Goal: Task Accomplishment & Management: Manage account settings

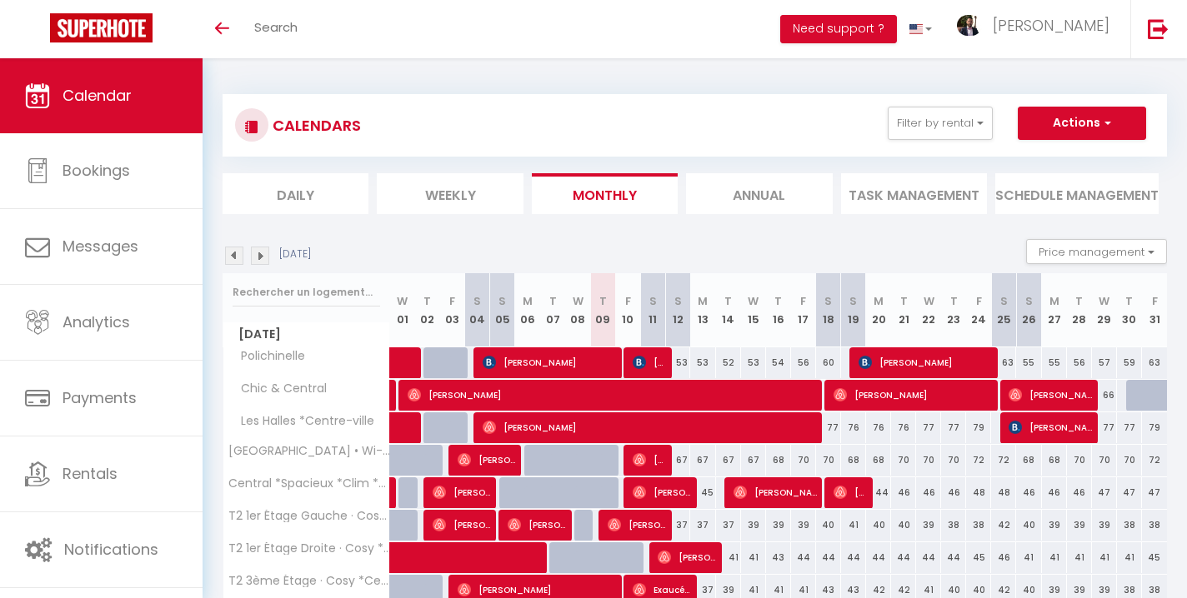
scroll to position [110, 0]
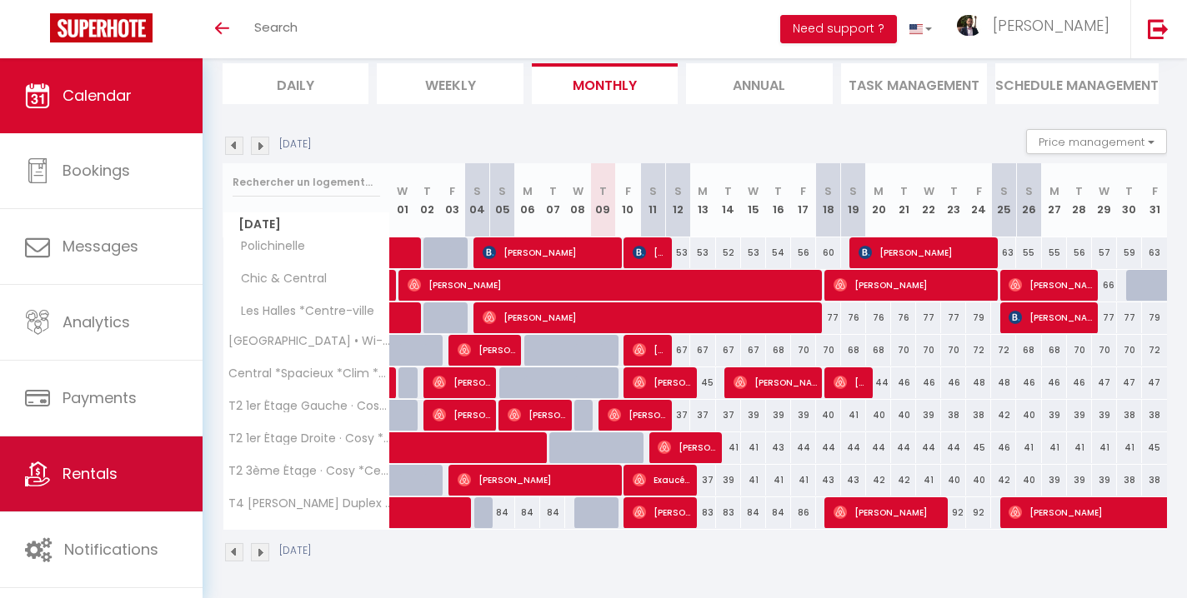
click at [93, 477] on span "Rentals" at bounding box center [90, 473] width 55 height 21
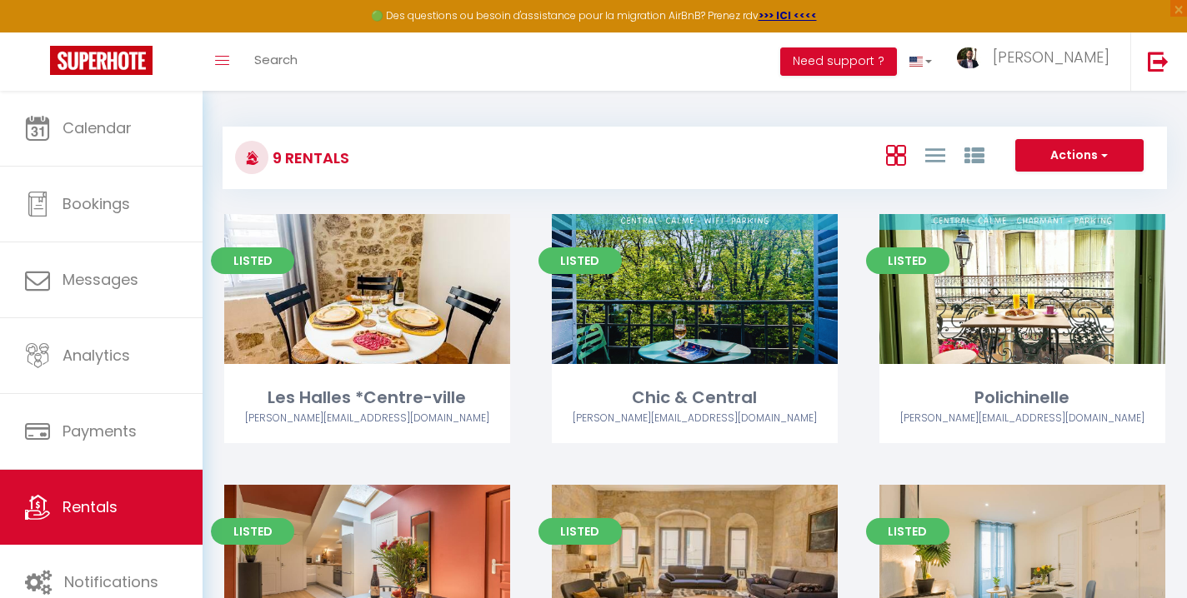
scroll to position [3, 0]
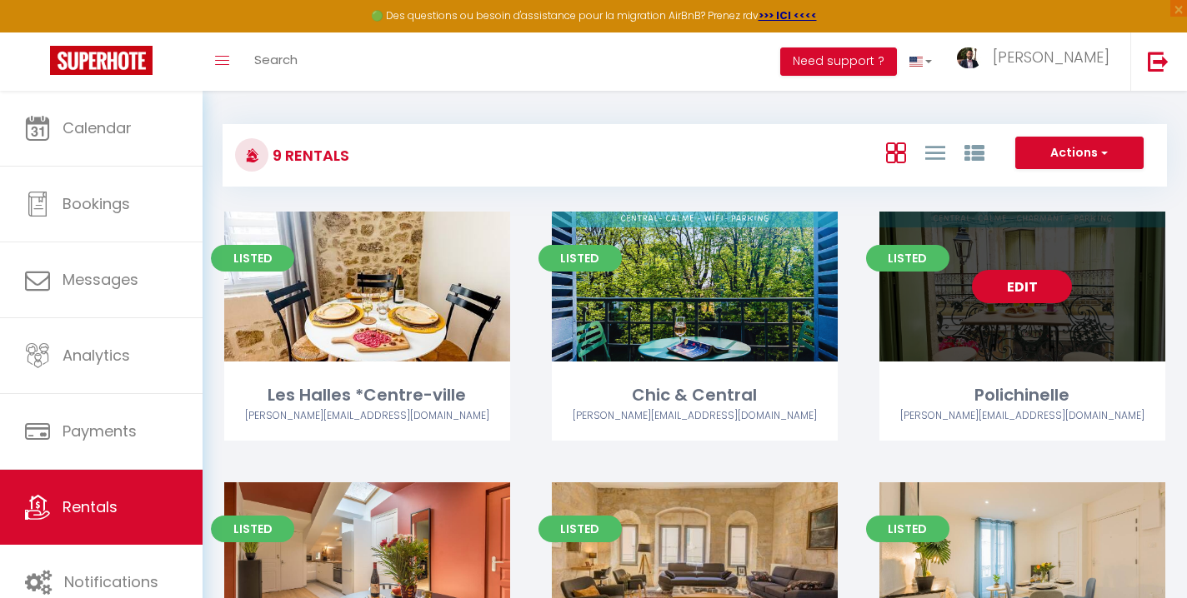
click at [1024, 310] on div "Edit" at bounding box center [1022, 287] width 286 height 150
select select "3"
select select "2"
select select "1"
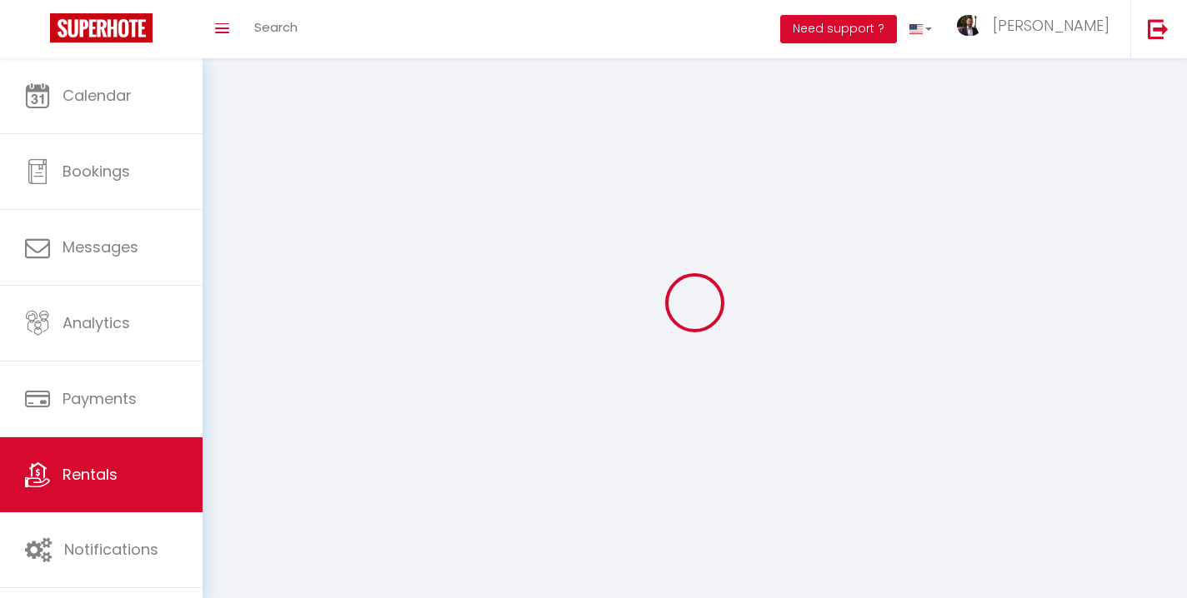
select select
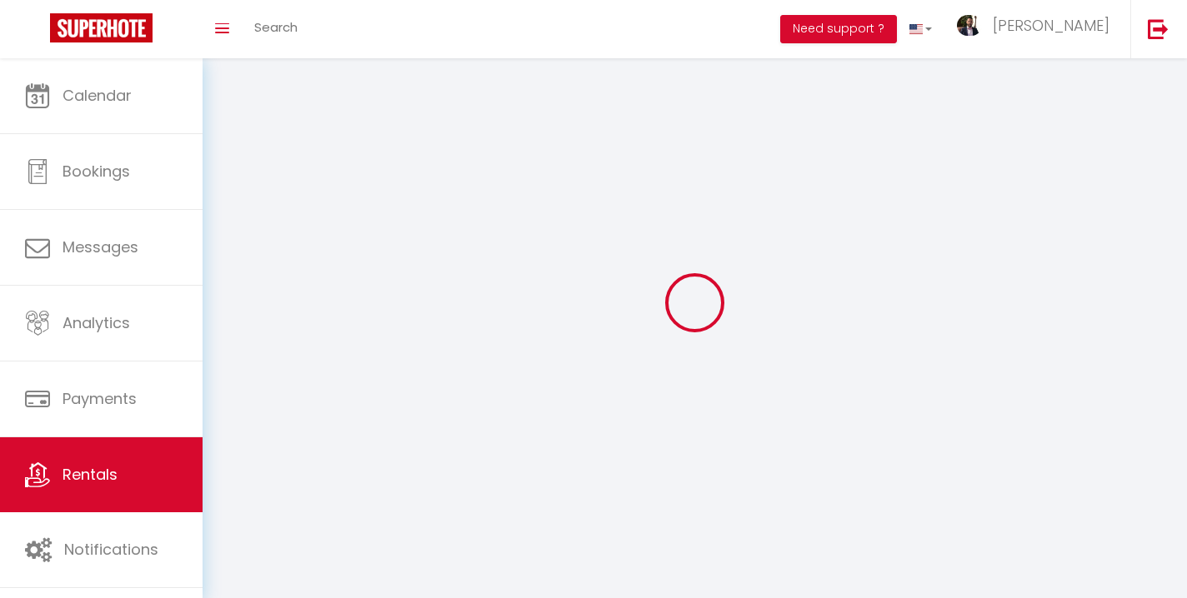
select select
checkbox input "false"
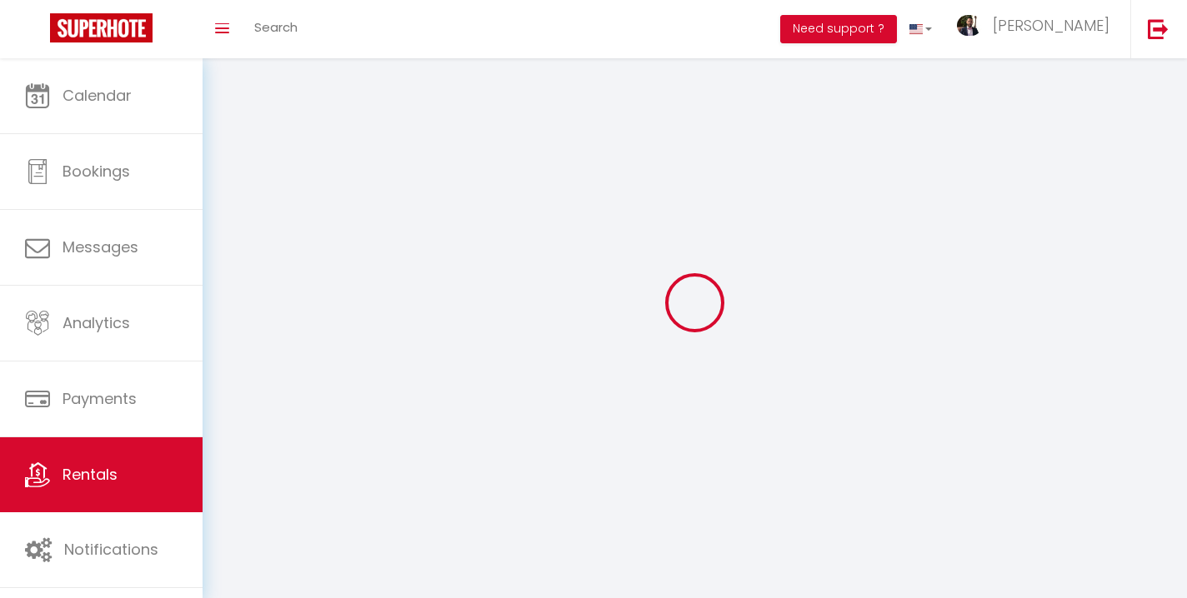
select select
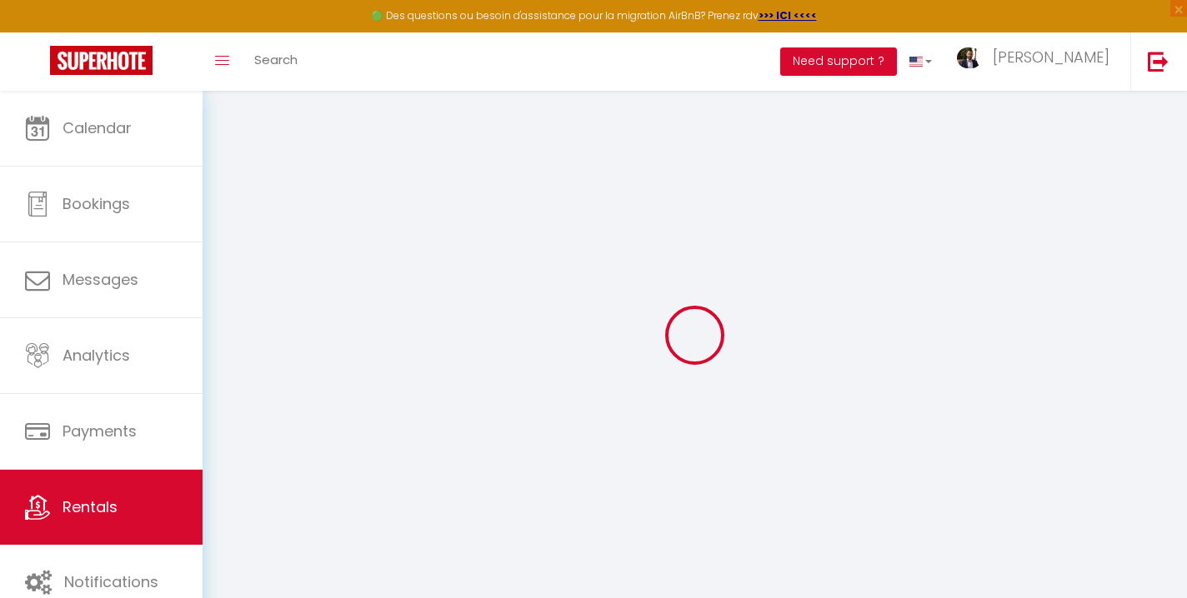
select select
checkbox input "false"
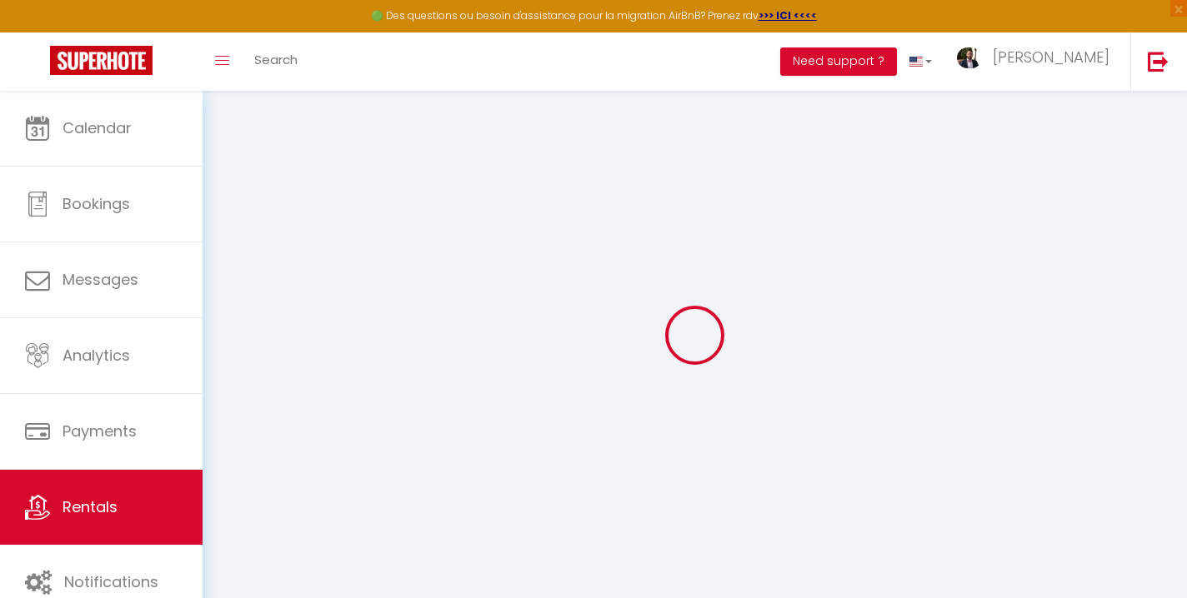
checkbox input "false"
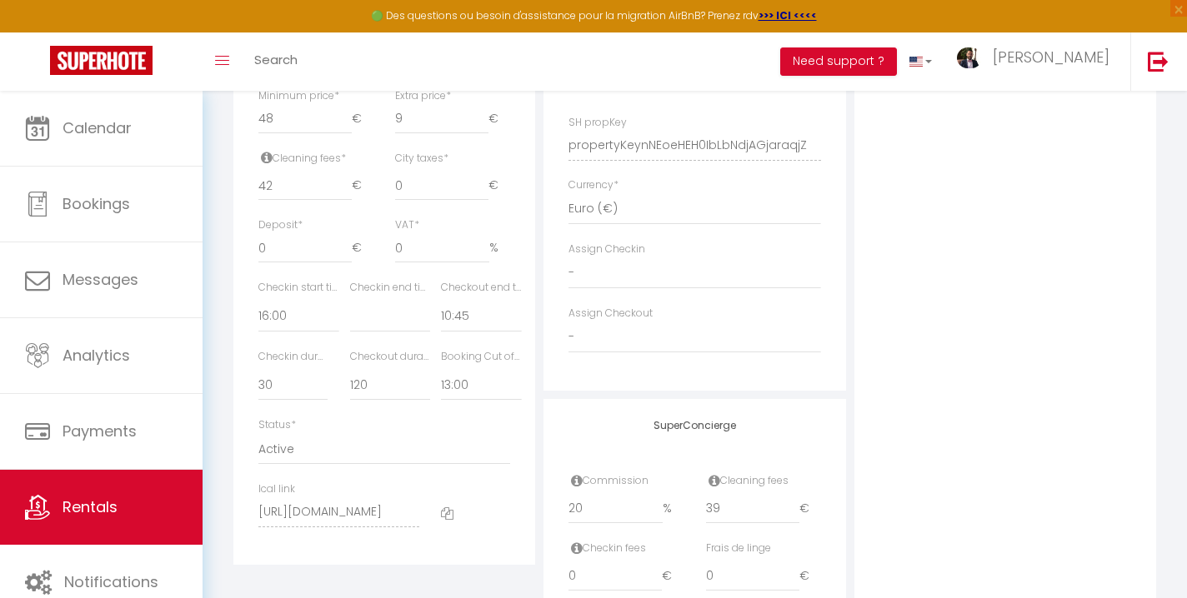
scroll to position [733, 0]
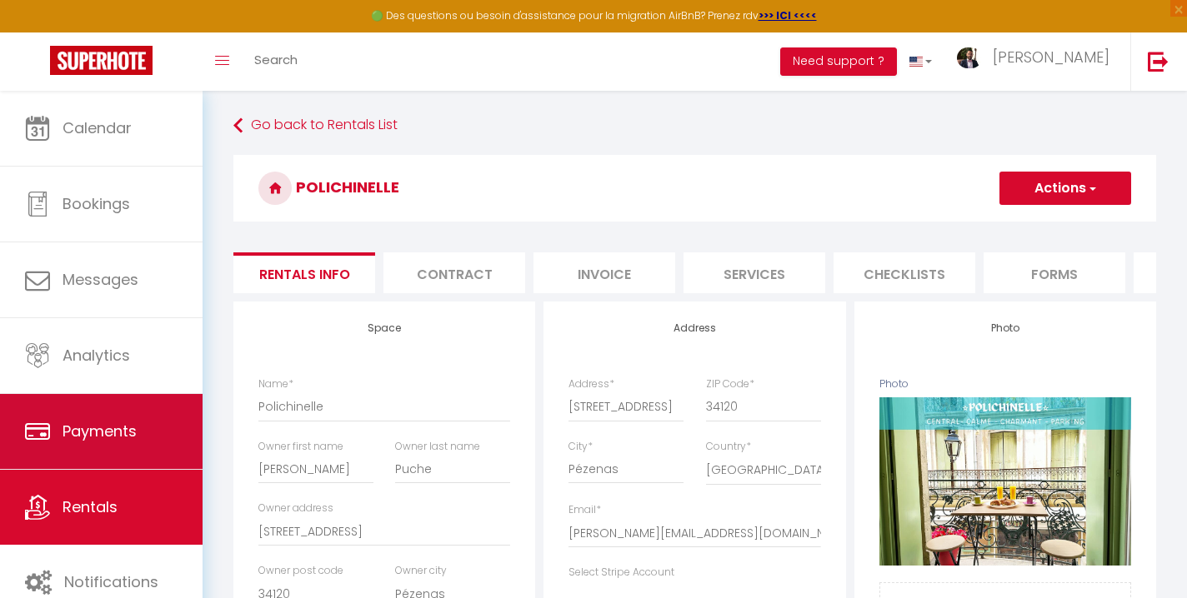
scroll to position [38, 0]
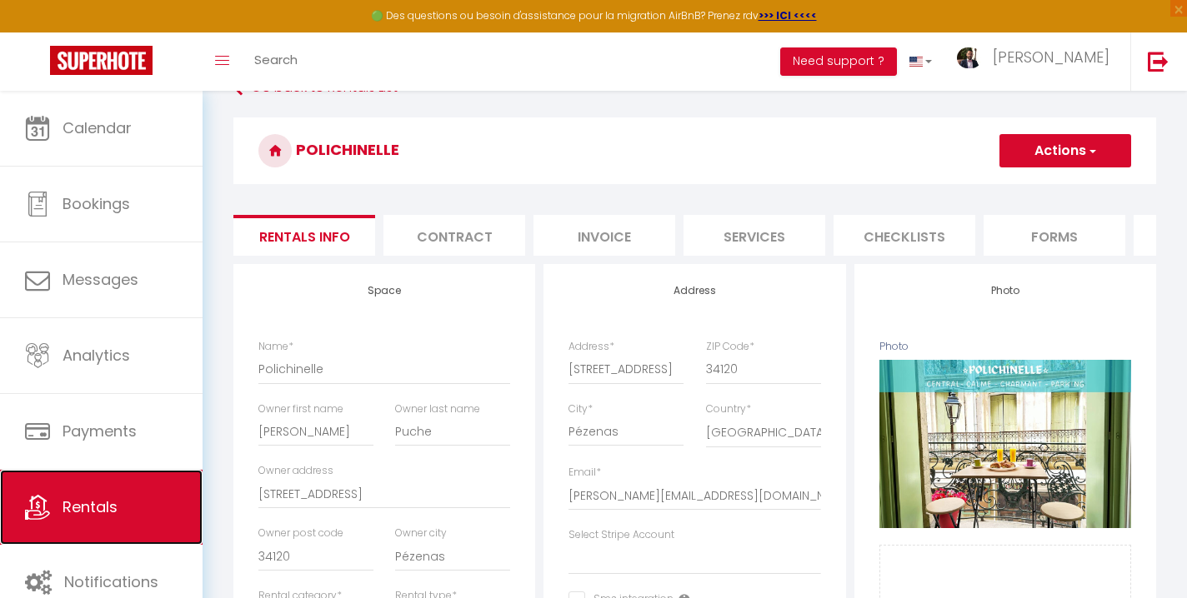
click at [148, 505] on link "Rentals" at bounding box center [101, 507] width 203 height 75
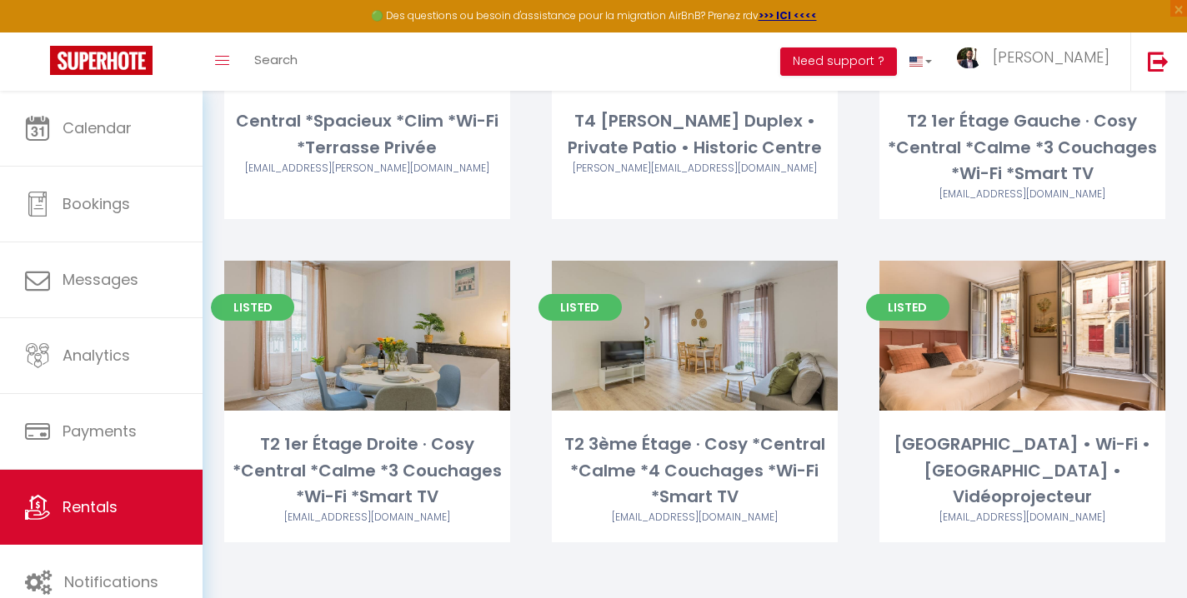
scroll to position [553, 0]
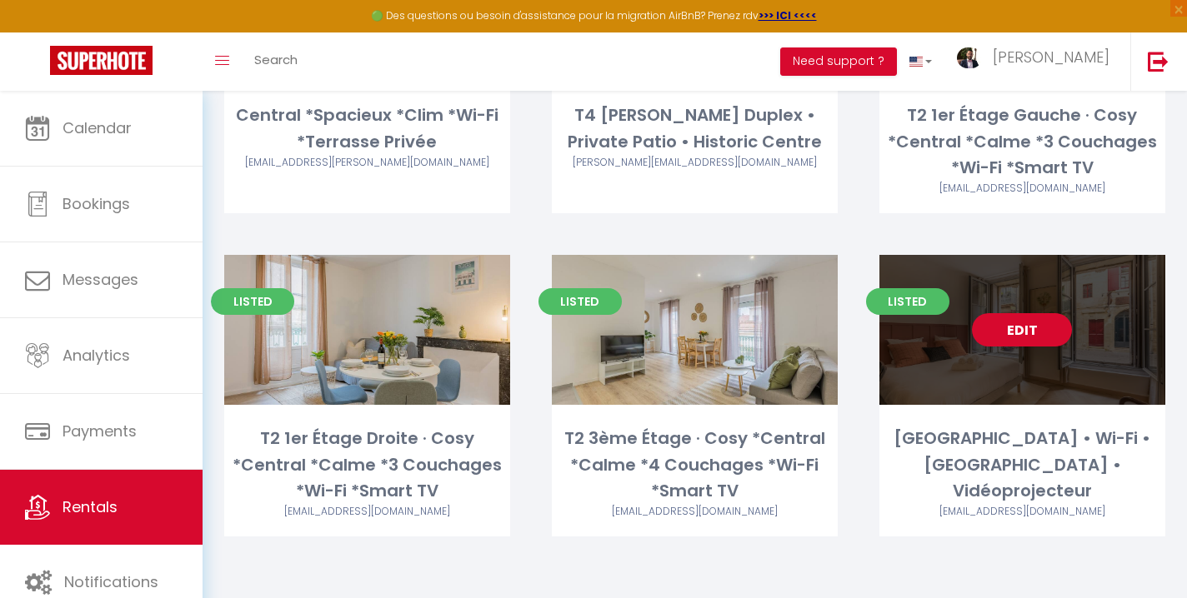
click at [1025, 330] on link "Edit" at bounding box center [1022, 329] width 100 height 33
select select "3"
select select "2"
select select "1"
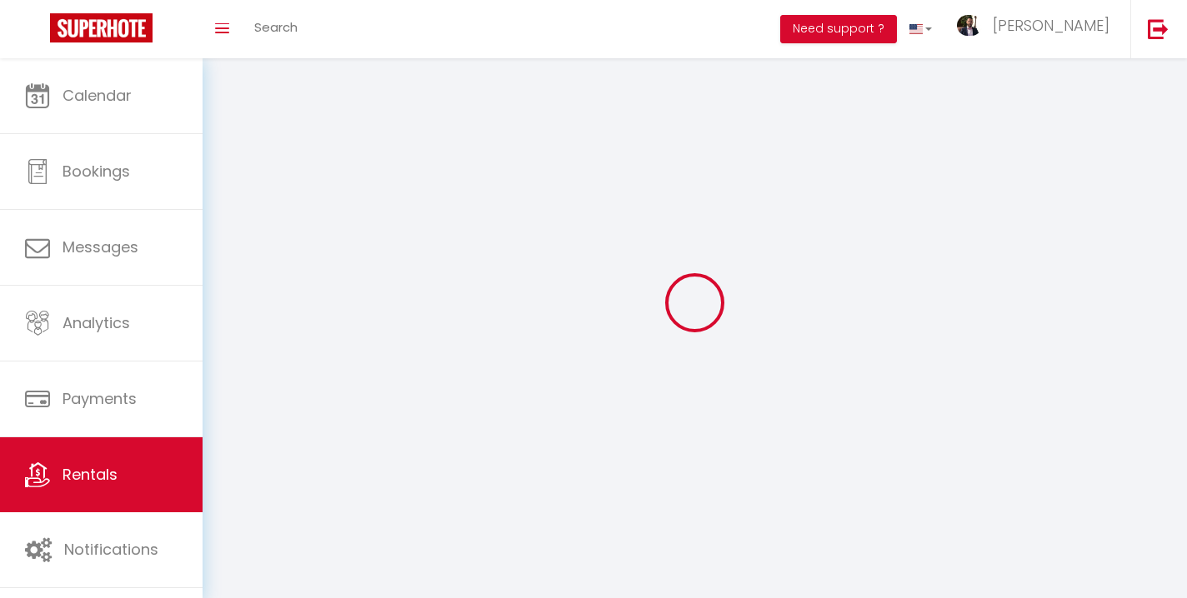
select select
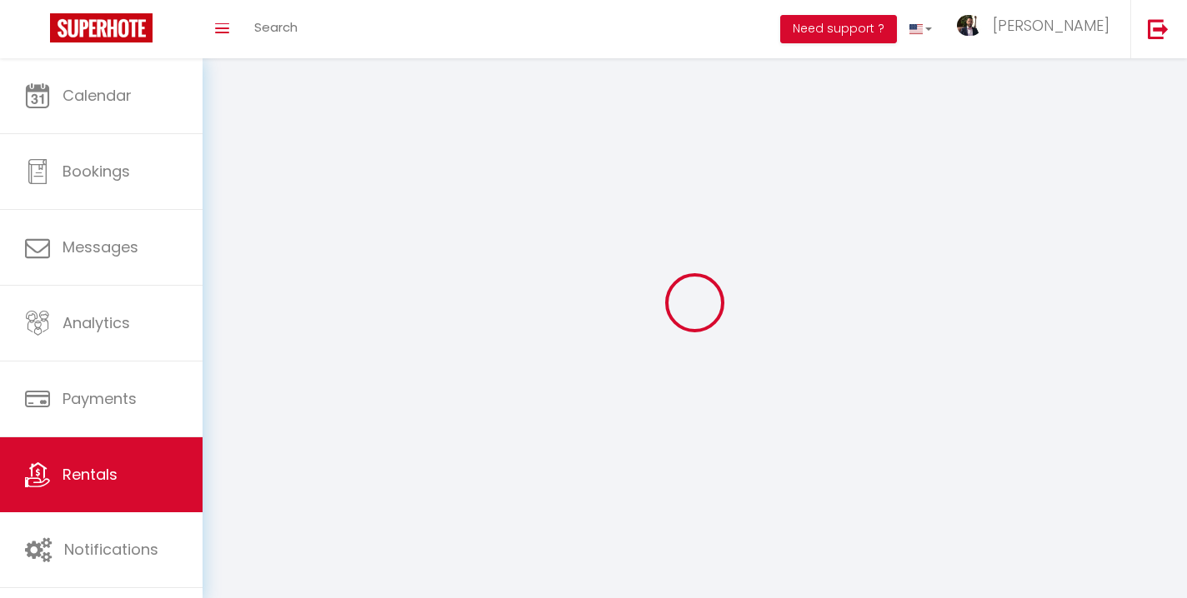
select select
checkbox input "false"
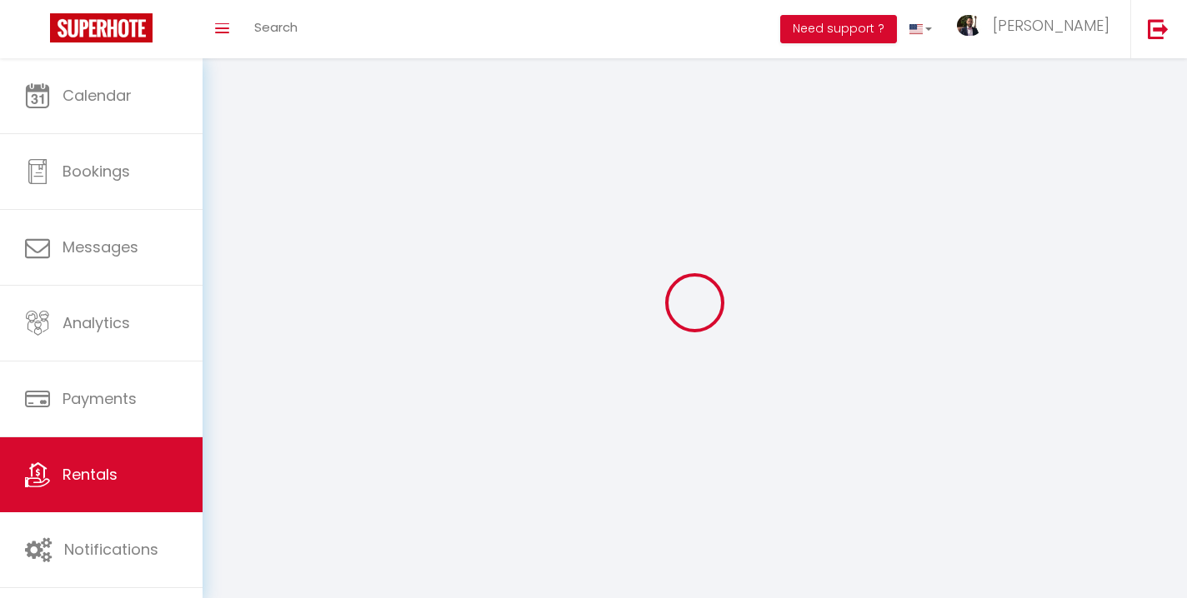
checkbox input "false"
select select
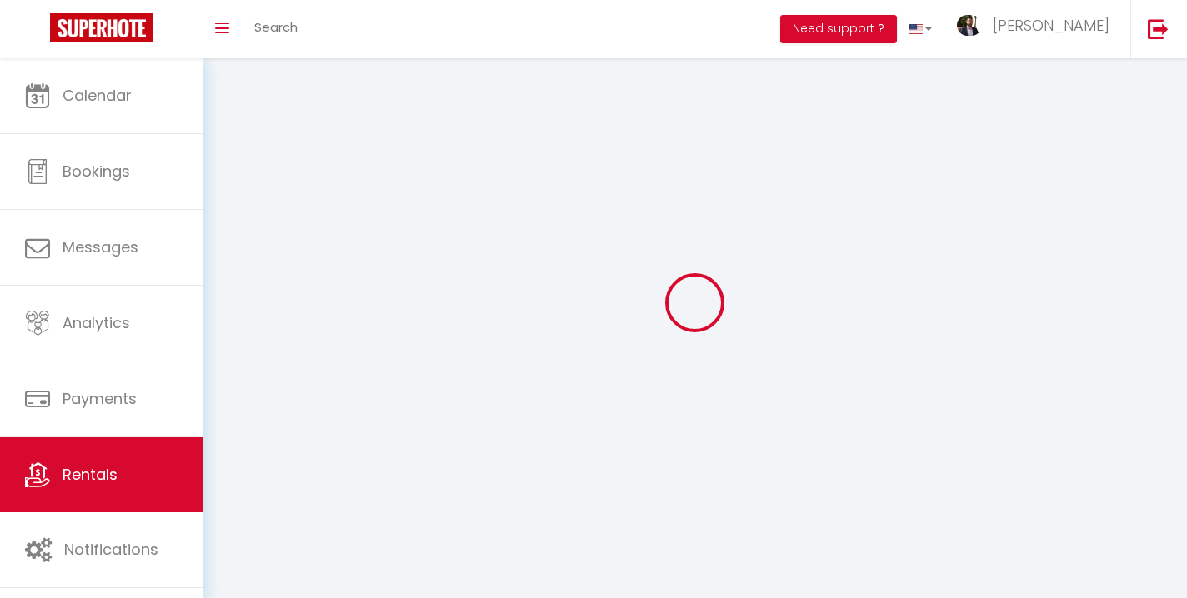
select select
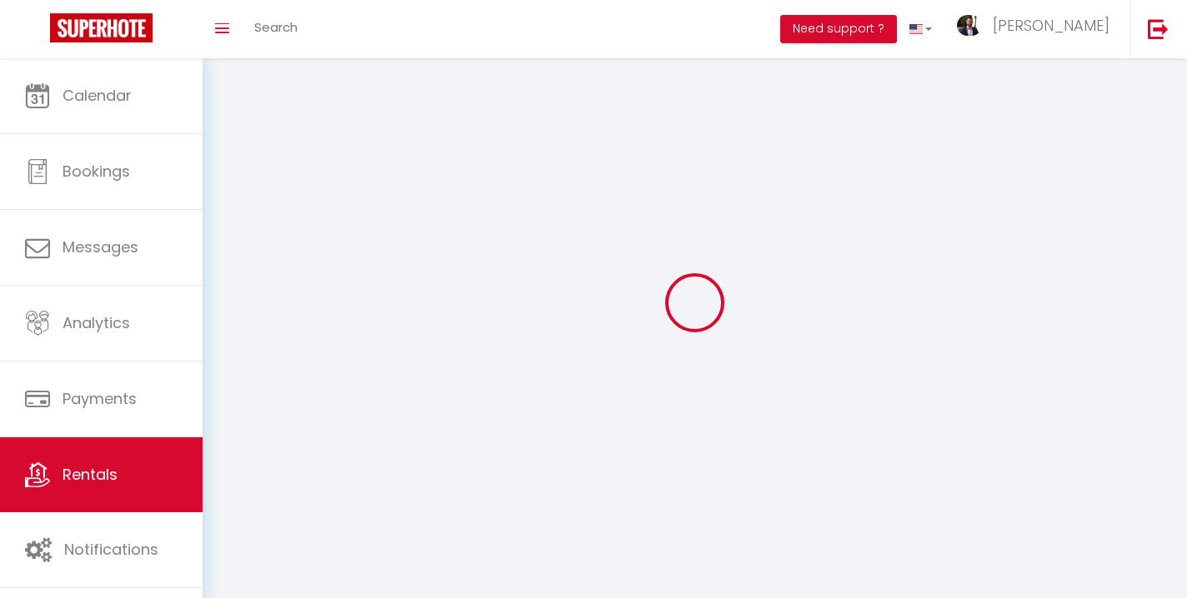
checkbox input "false"
select select
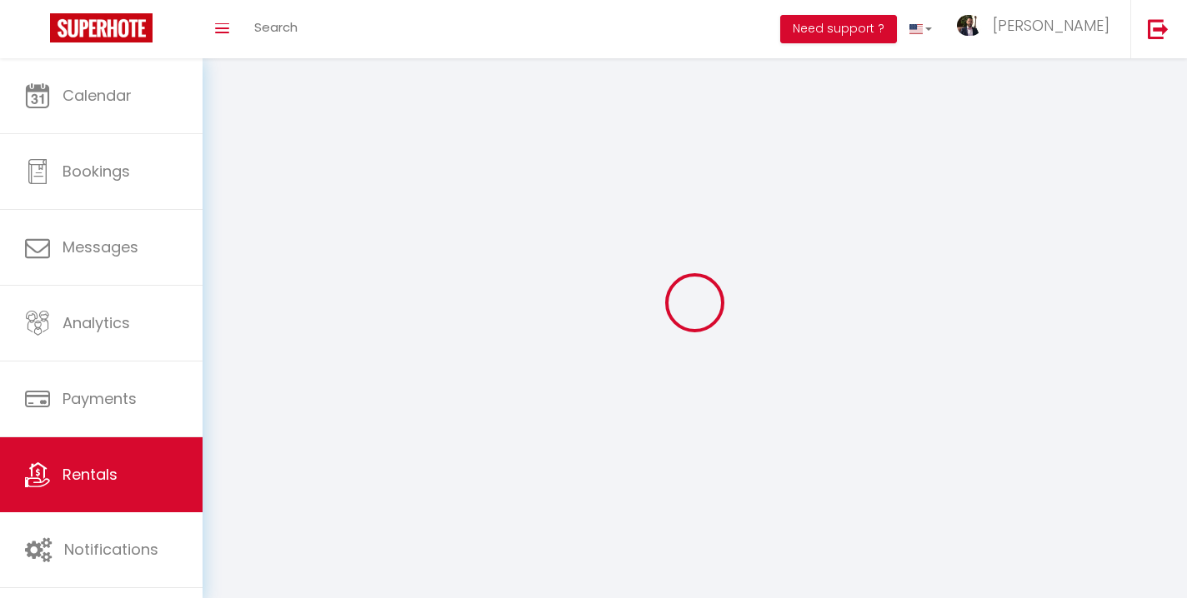
select select
select select "1"
select select "28"
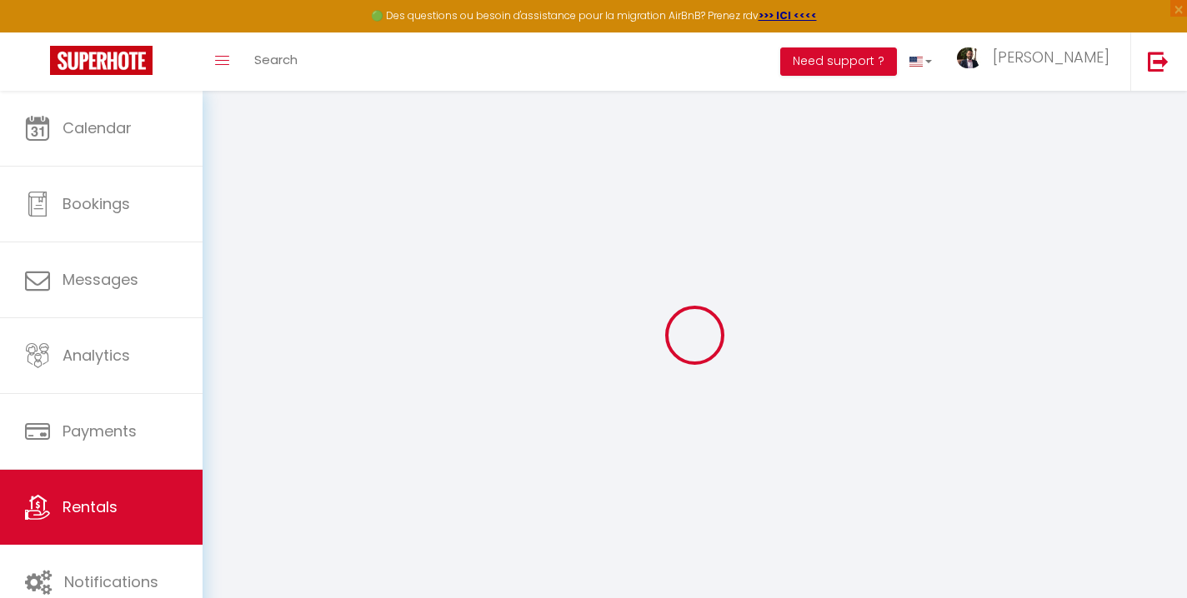
select select
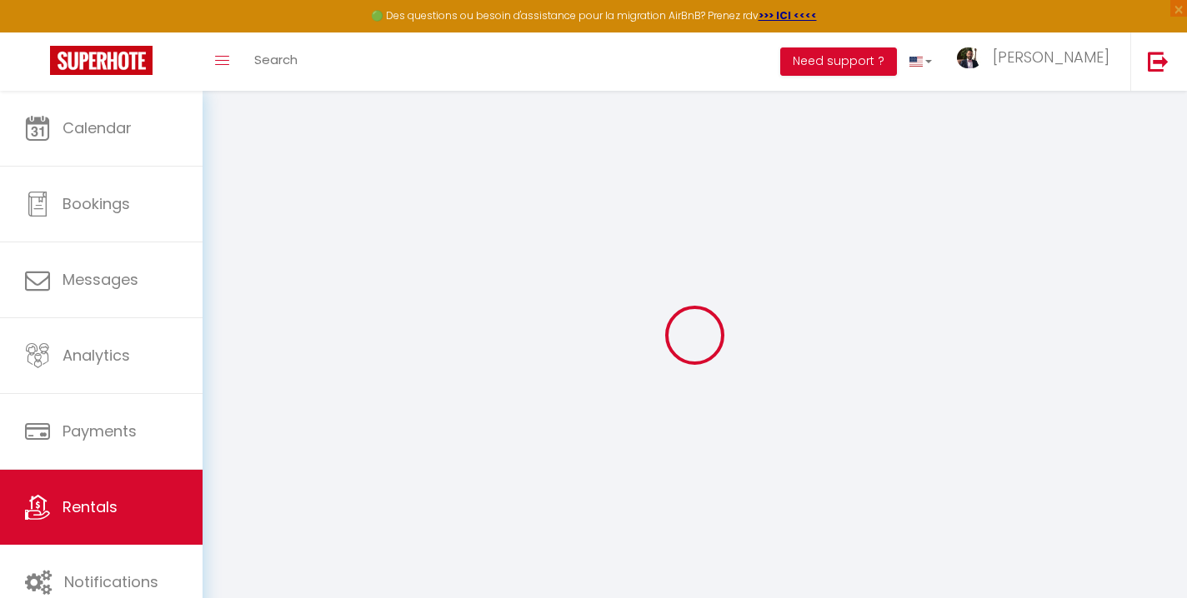
select select
checkbox input "false"
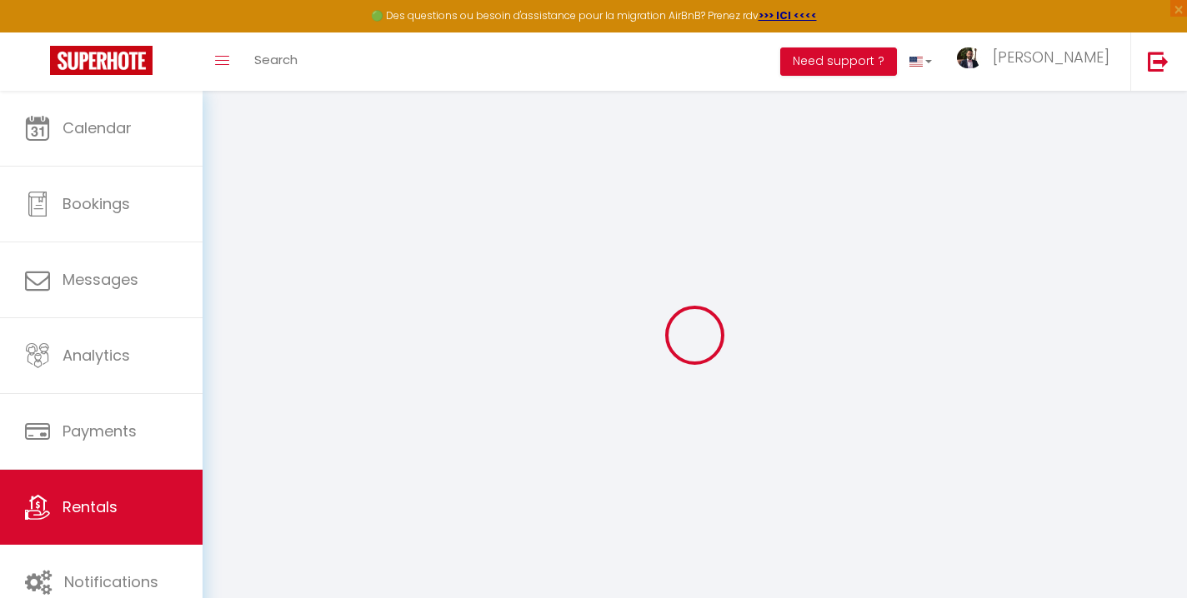
select select
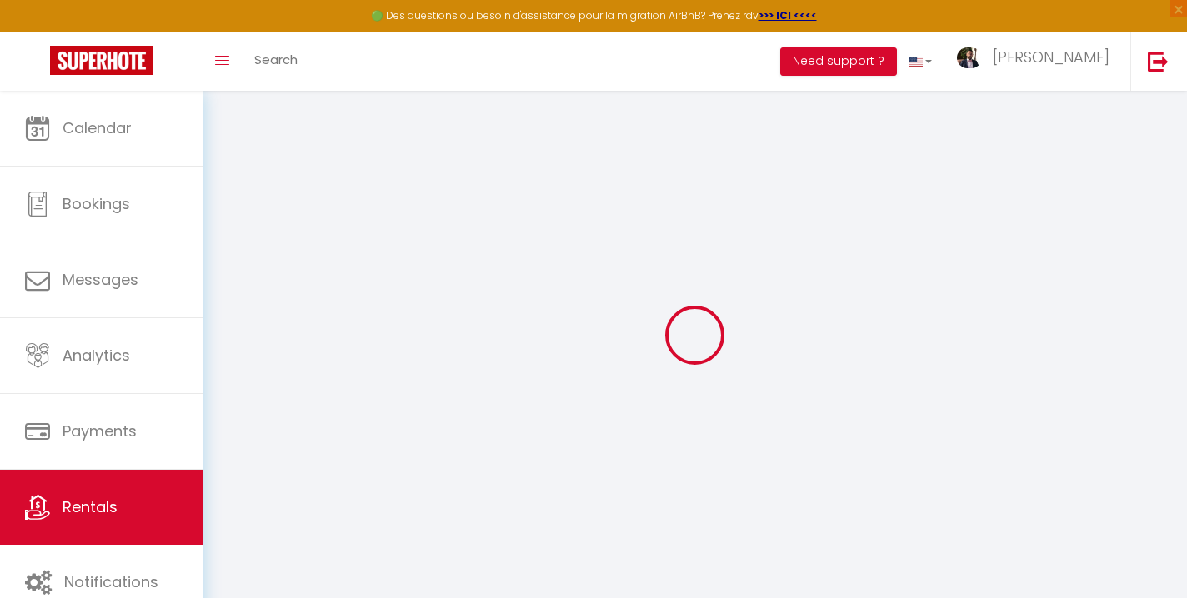
select select
checkbox input "false"
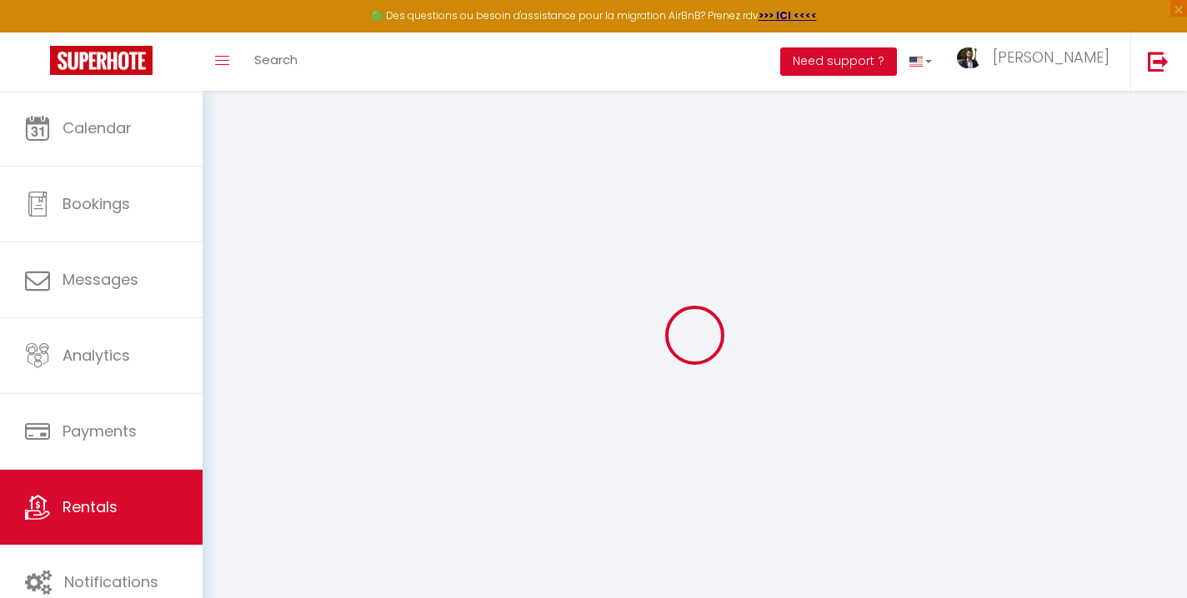
checkbox input "false"
select select
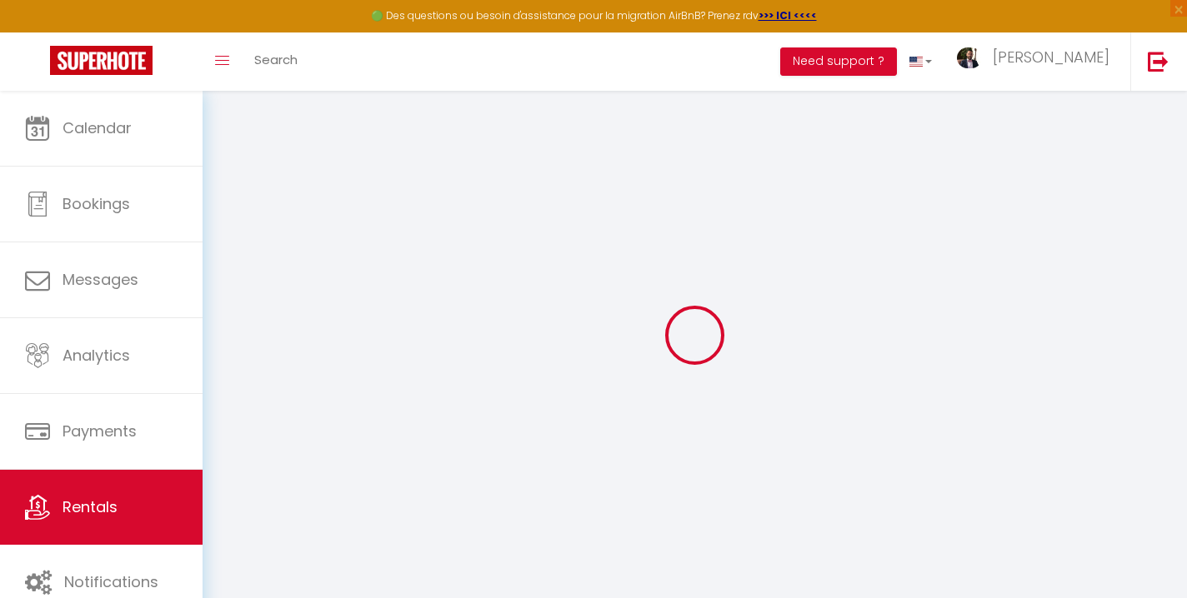
select select
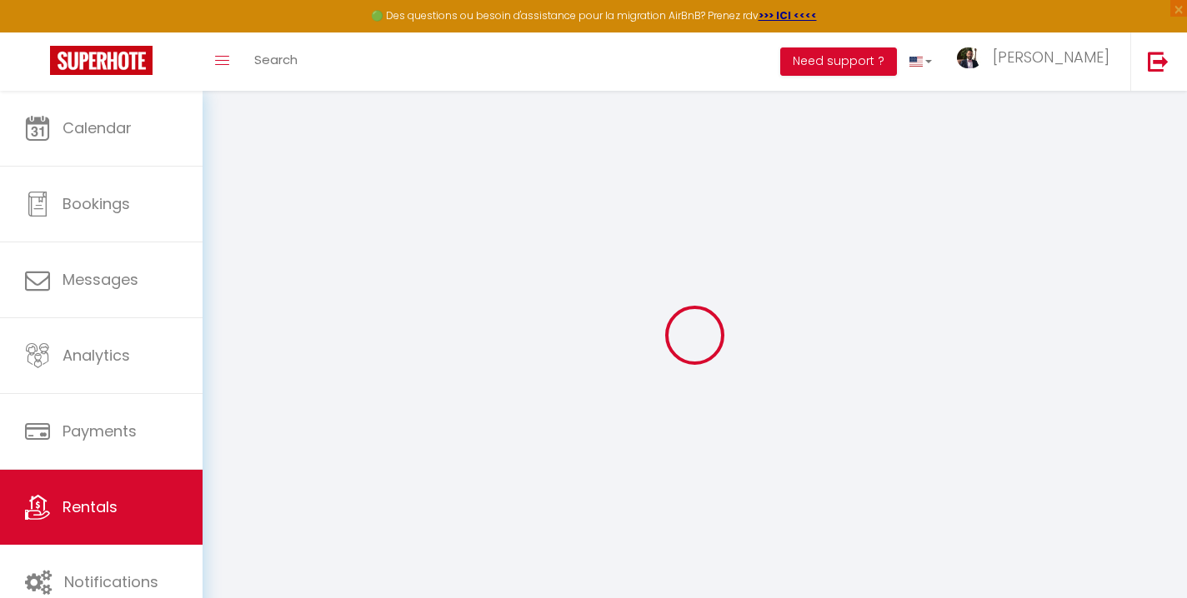
checkbox input "false"
select select
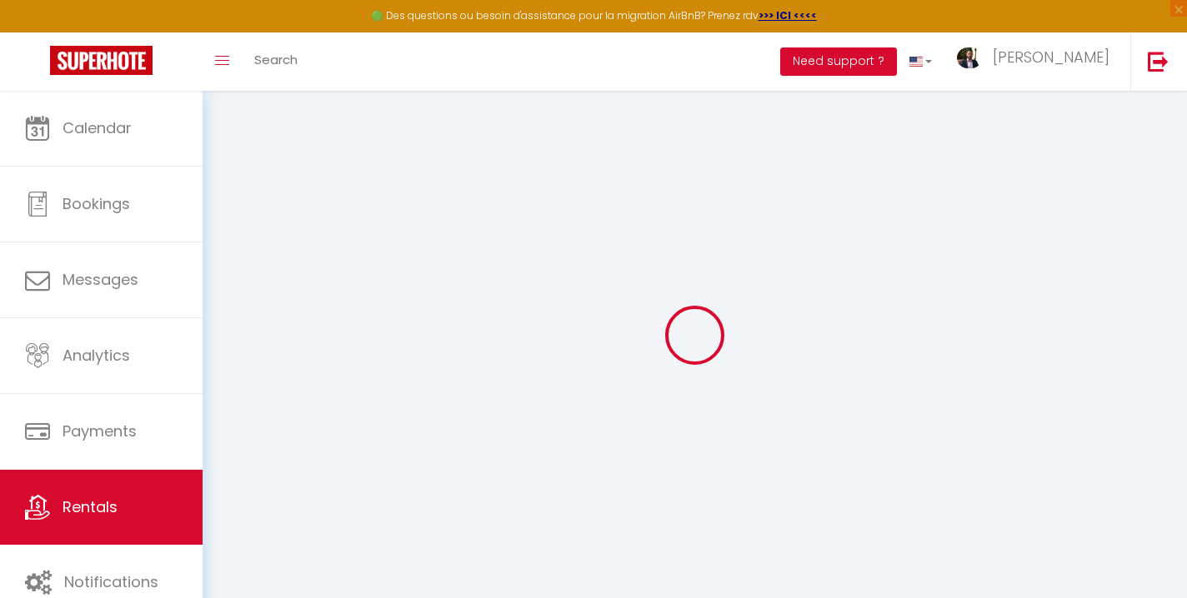
select select
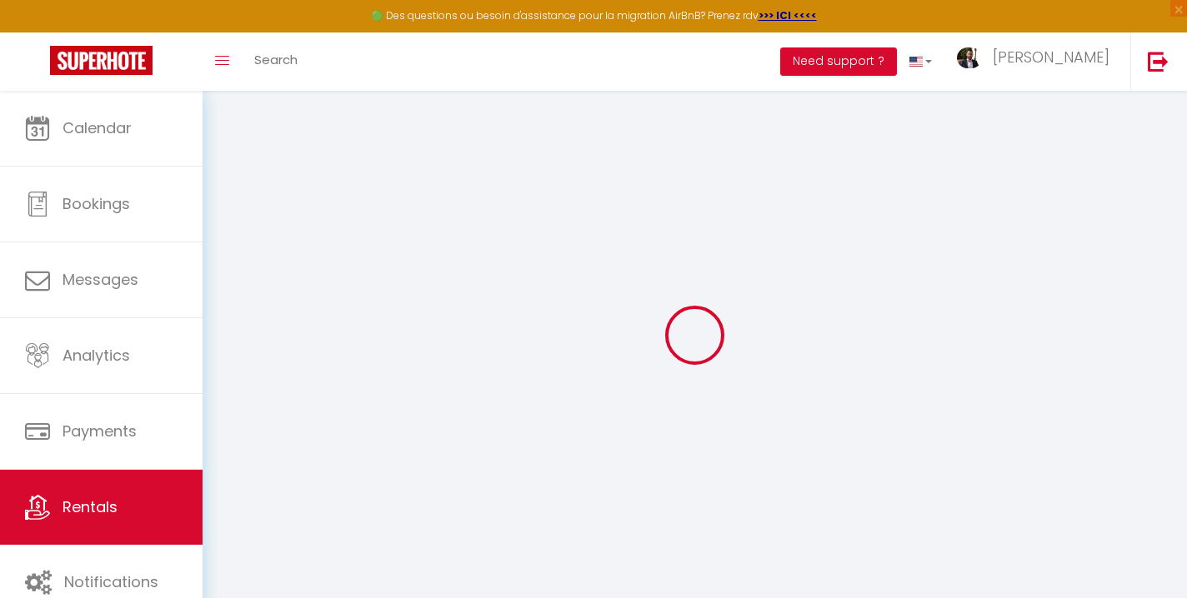
select select
checkbox input "false"
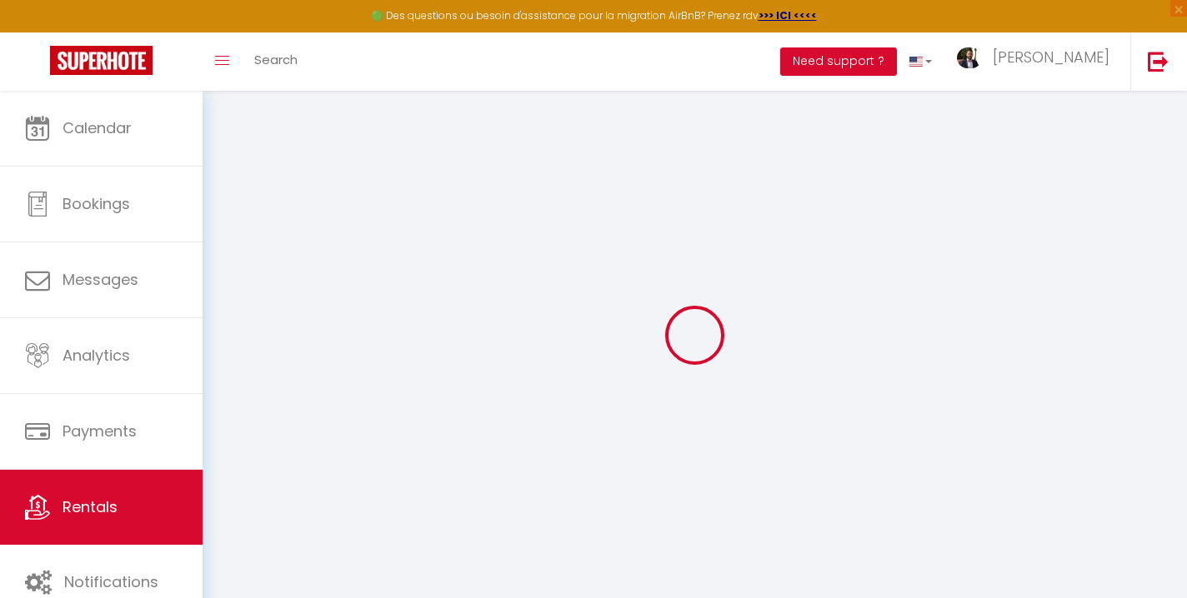
checkbox input "false"
select select
type input "[GEOGRAPHIC_DATA] • Wi-Fi • [GEOGRAPHIC_DATA] • Vidéoprojecteur"
type input "[PERSON_NAME]"
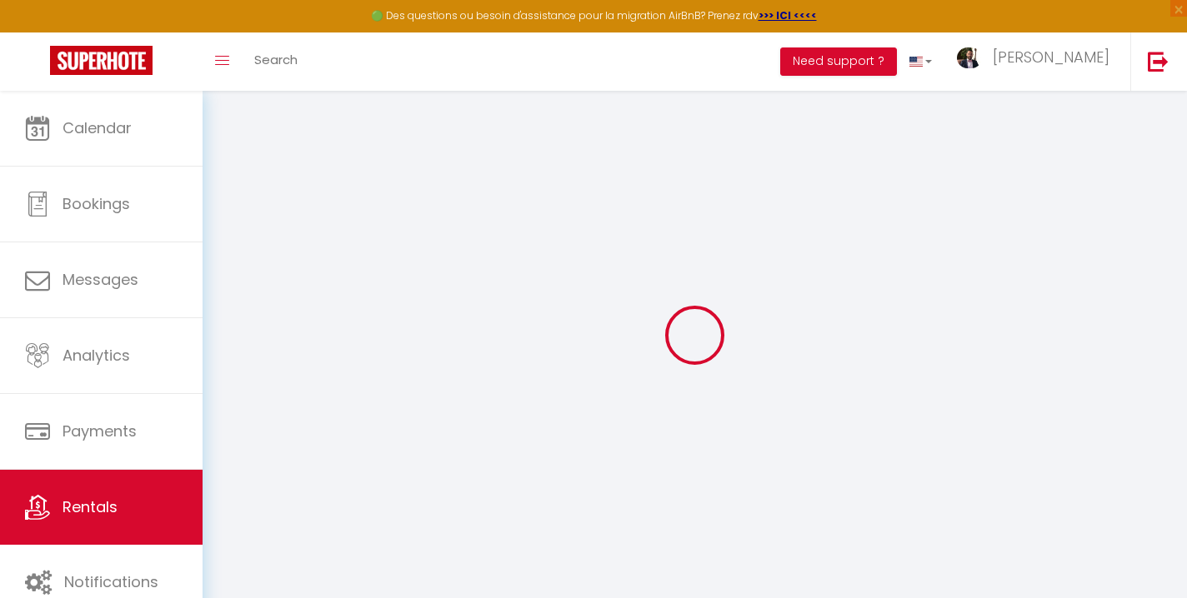
type input "[PERSON_NAME]"
type input "[STREET_ADDRESS][PERSON_NAME]"
type input "34120"
type input "Pézenas"
select select "2"
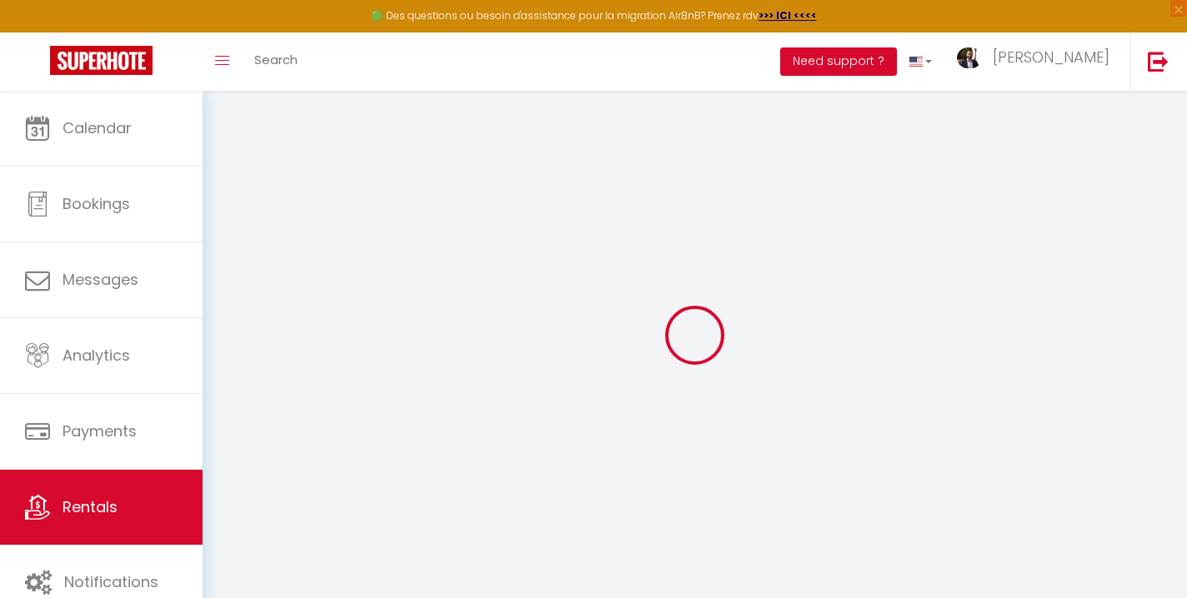
select select "0"
type input "85"
type input "35"
select select
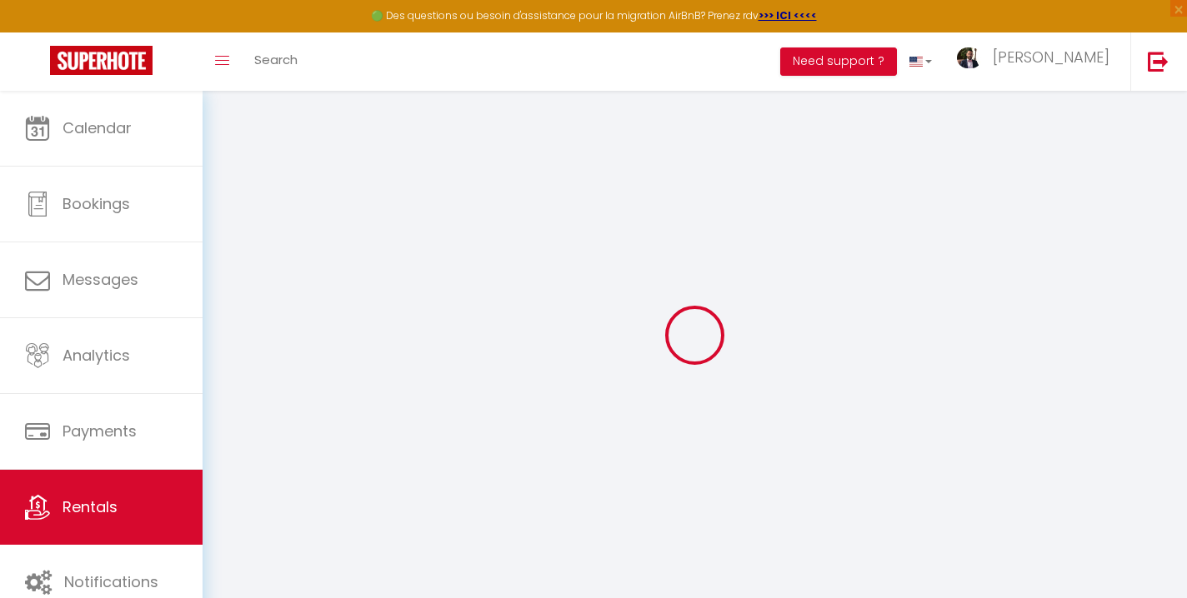
select select
type input "[STREET_ADDRESS][PERSON_NAME]"
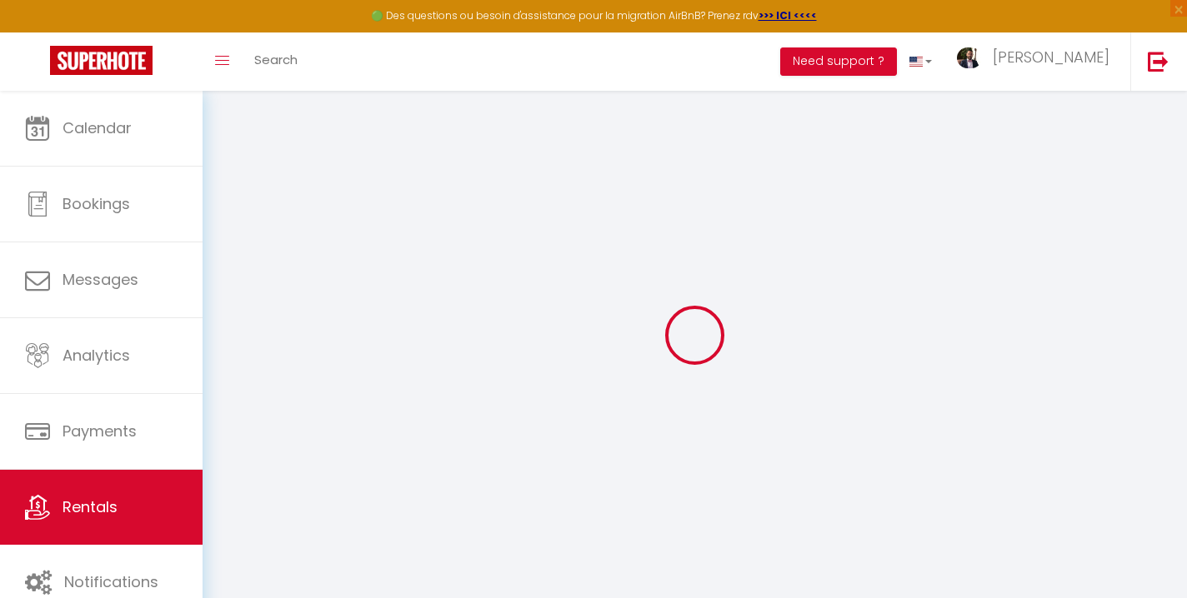
type input "34120"
type input "Pézenas"
type input "[PERSON_NAME][EMAIL_ADDRESS][DOMAIN_NAME]"
select select
checkbox input "false"
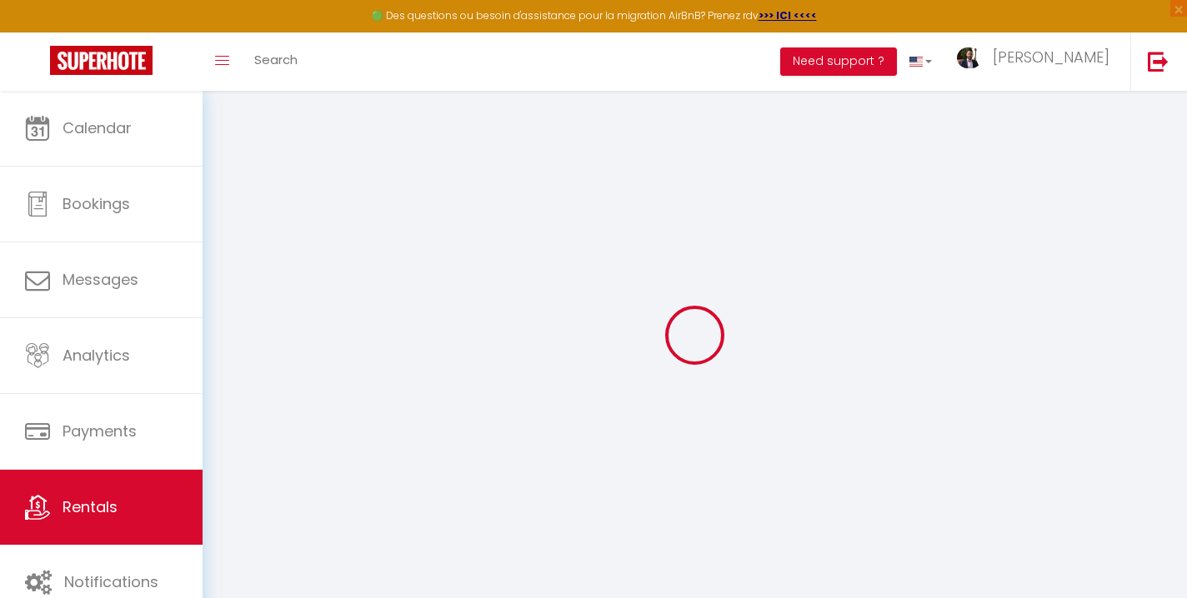
checkbox input "false"
type input "0"
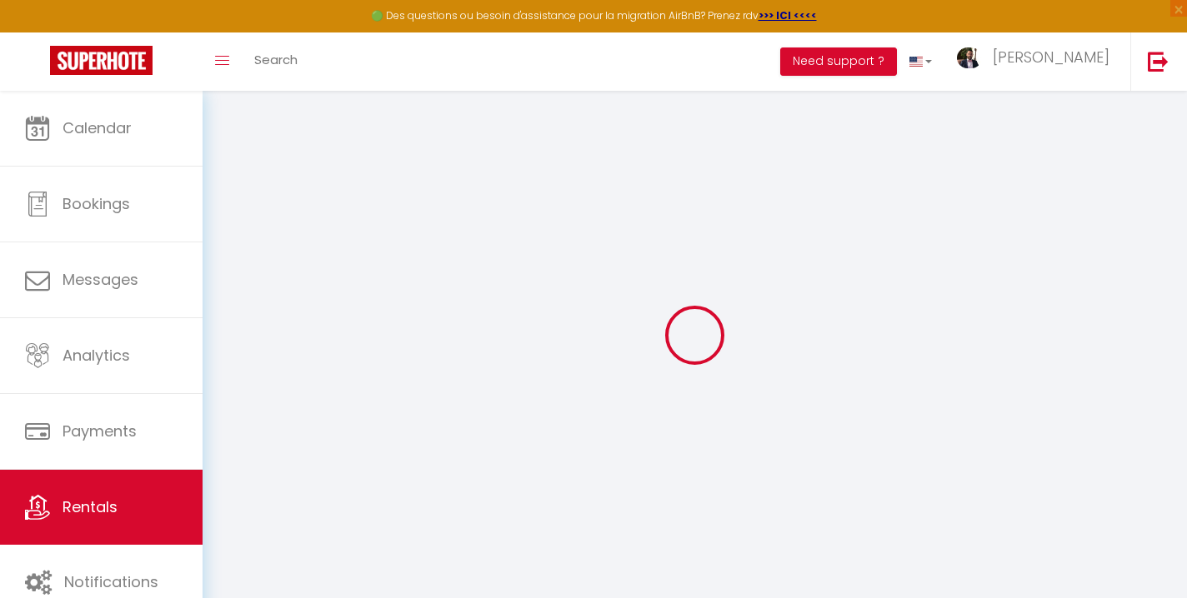
type input "0"
select select "16:00"
select select
select select "10:00"
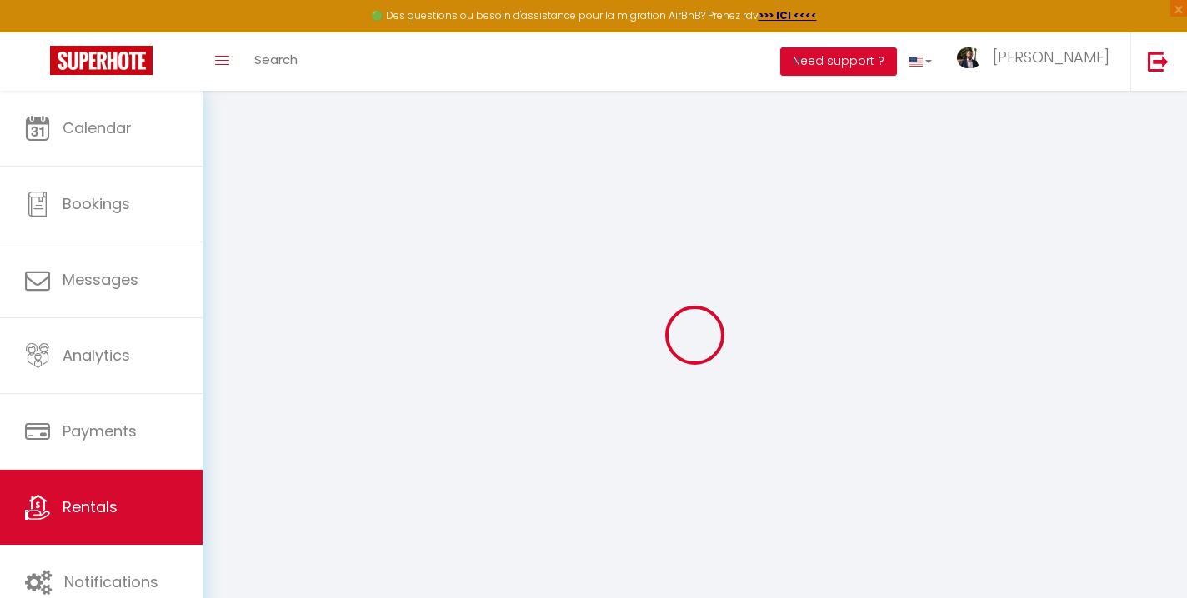
select select "30"
select select "120"
select select "14:00"
select select
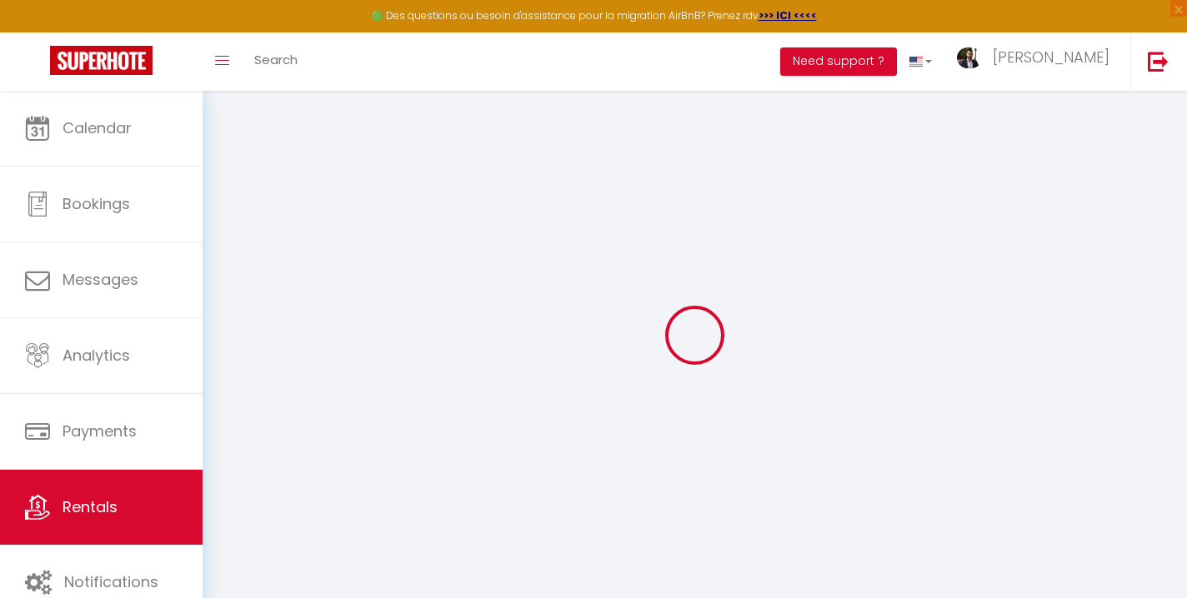
checkbox input "false"
select select
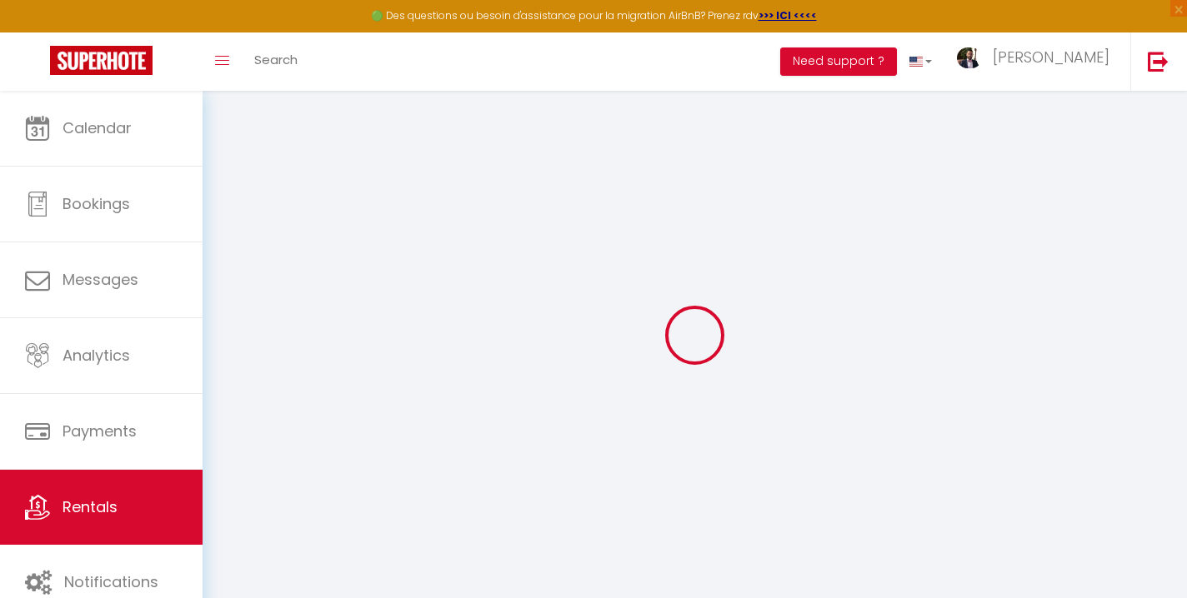
select select
checkbox input "false"
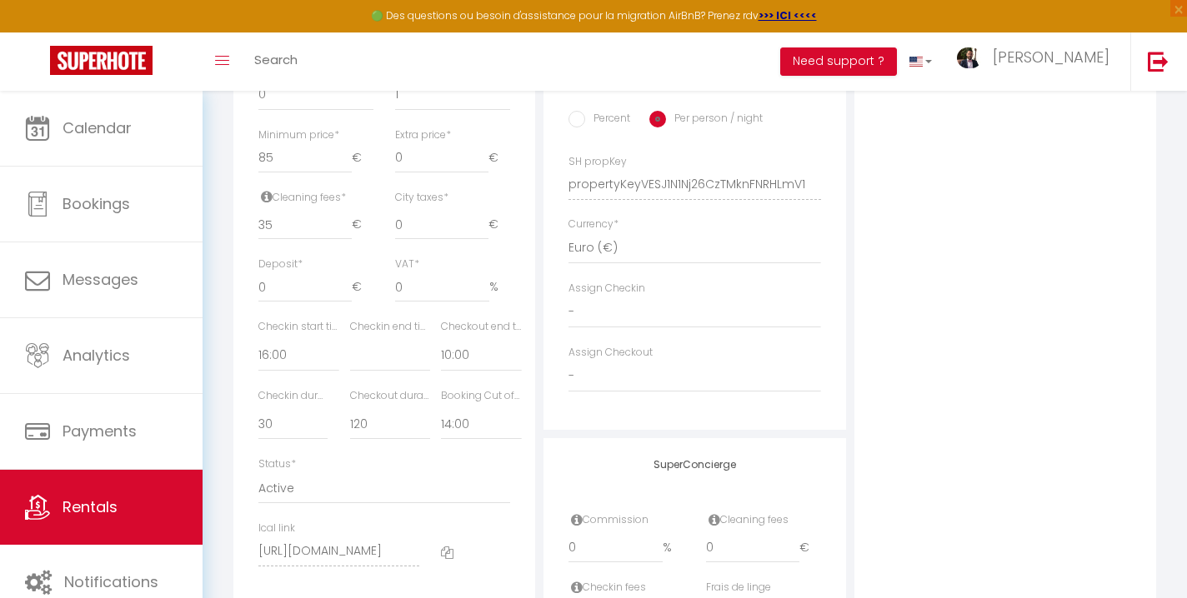
scroll to position [702, 0]
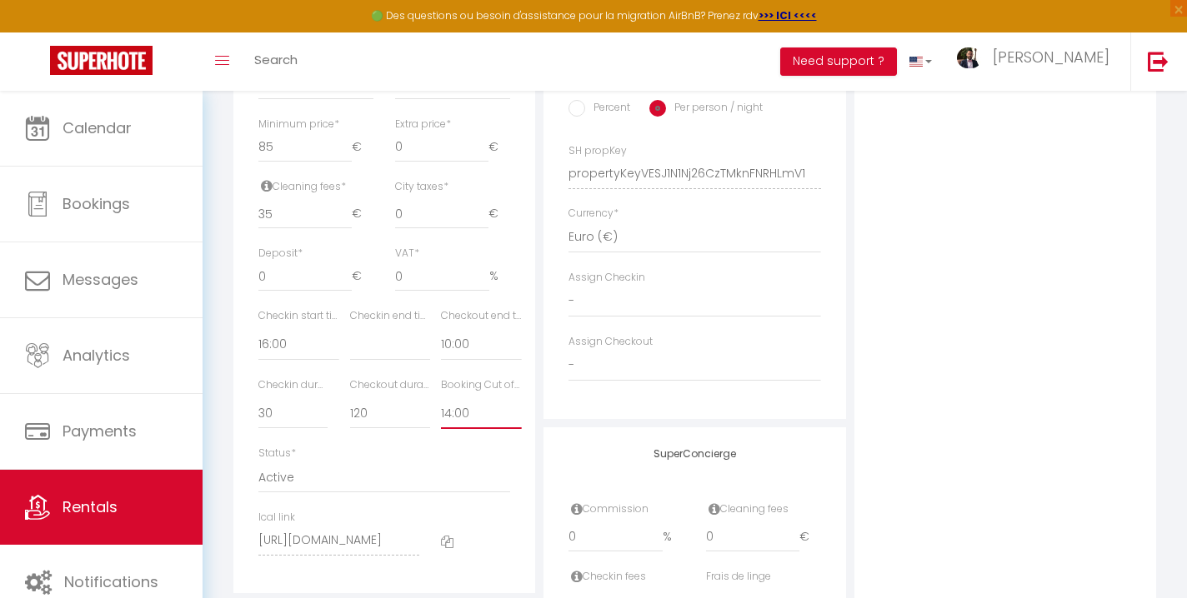
click at [470, 421] on select "No Limit 01:00 02:00 03:00 04:00 05:00 06:00 07:00 08:00 09:00 10:00 11:00 12:00" at bounding box center [481, 414] width 80 height 32
select select "13:00"
click at [441, 398] on select "No Limit 01:00 02:00 03:00 04:00 05:00 06:00 07:00 08:00 09:00 10:00 11:00 12:00" at bounding box center [481, 414] width 80 height 32
select select
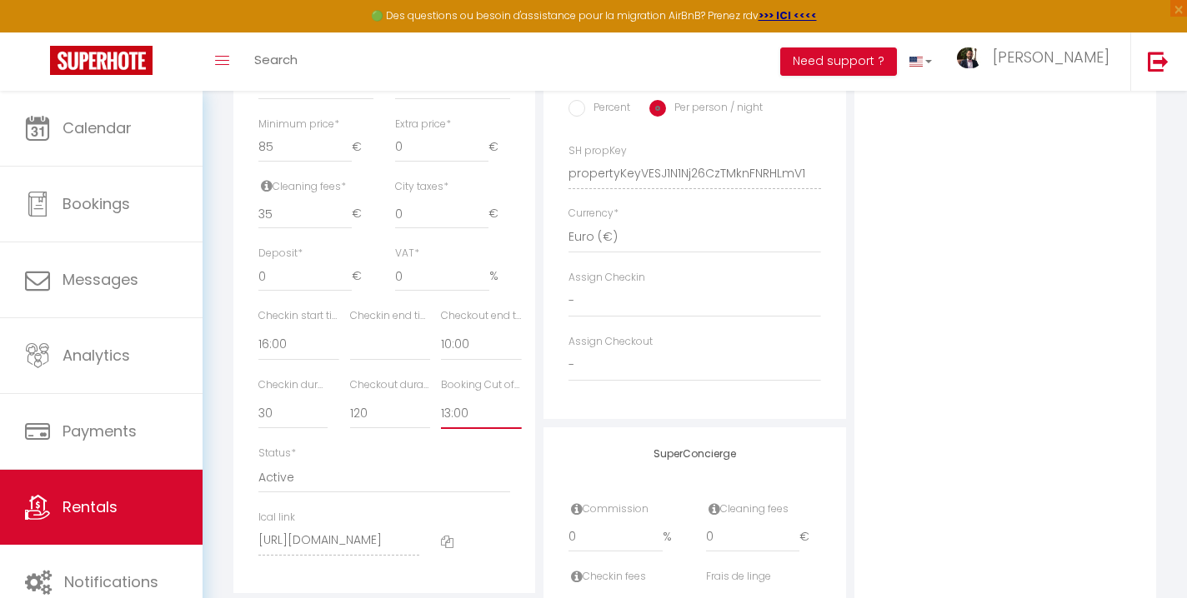
checkbox input "false"
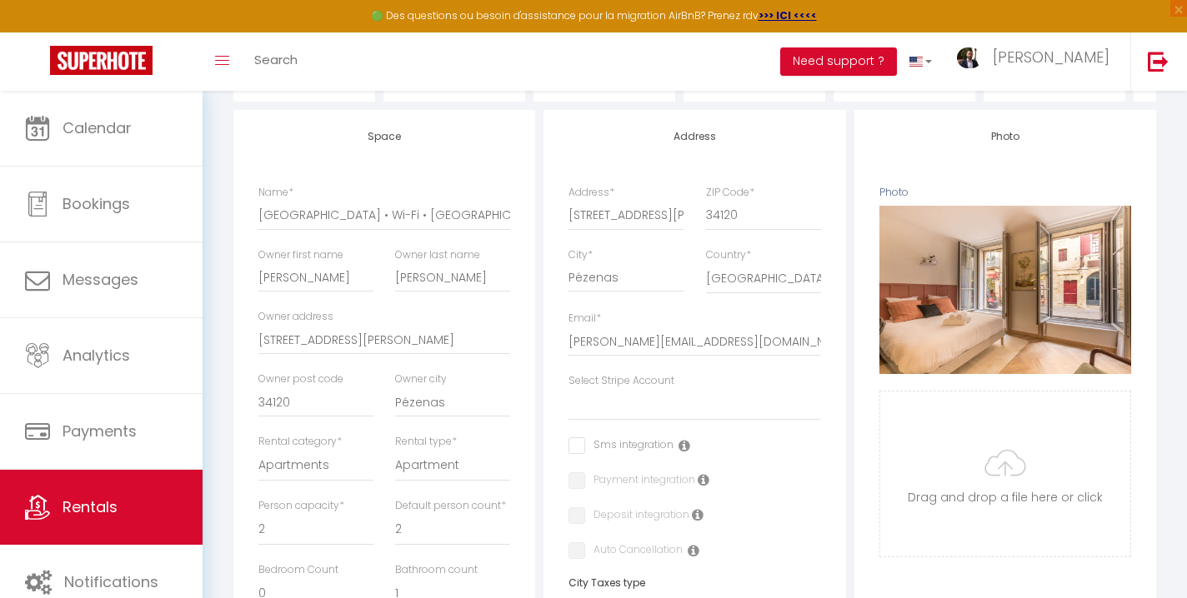
scroll to position [0, 0]
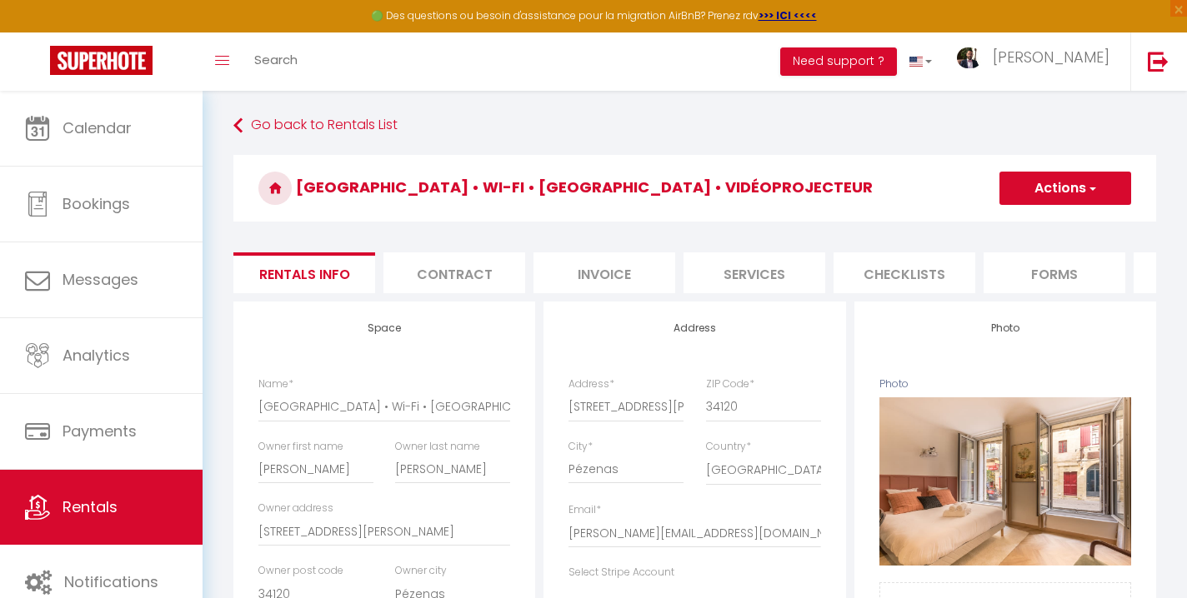
click at [1091, 192] on span "button" at bounding box center [1091, 188] width 11 height 17
click at [1031, 228] on input "Save" at bounding box center [1029, 225] width 28 height 17
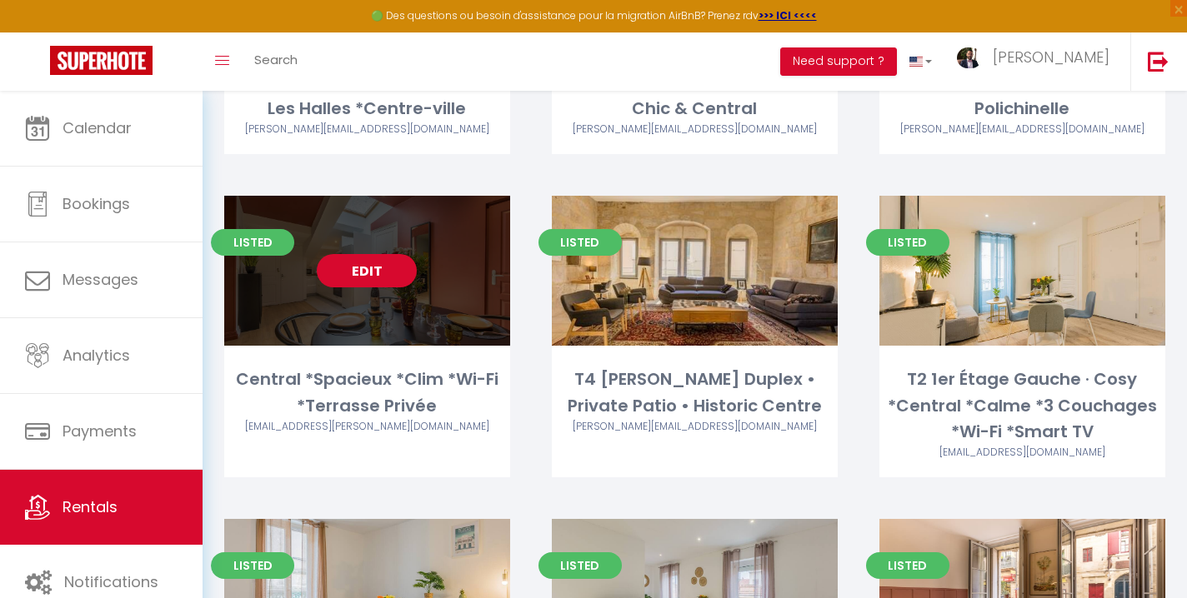
scroll to position [368, 0]
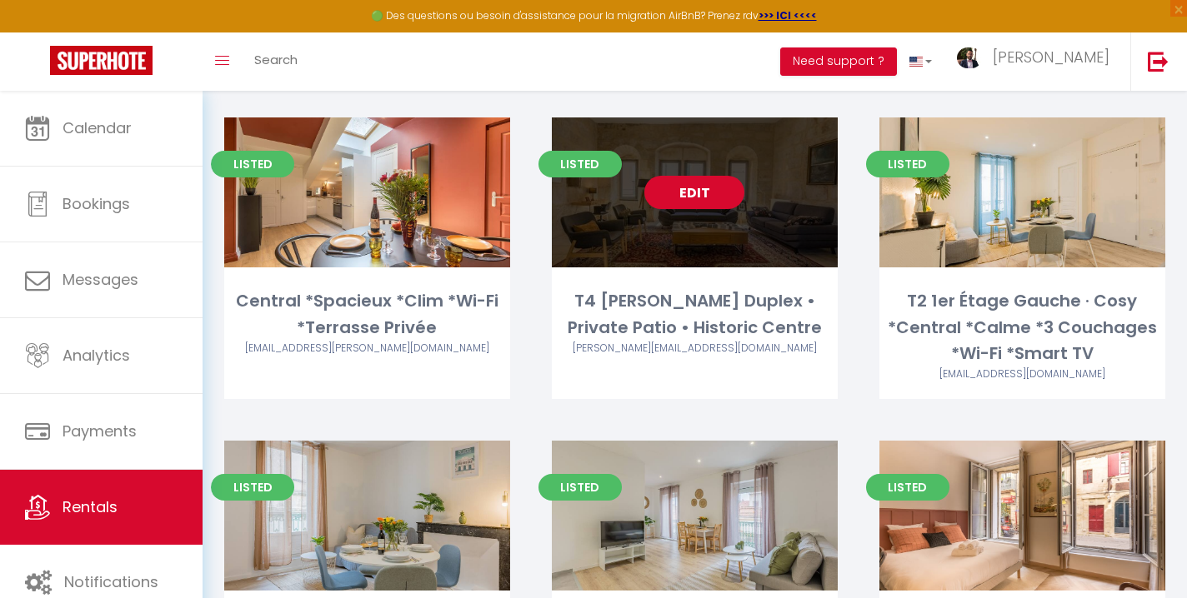
click at [710, 187] on link "Edit" at bounding box center [694, 192] width 100 height 33
click at [700, 192] on link "Edit" at bounding box center [694, 192] width 100 height 33
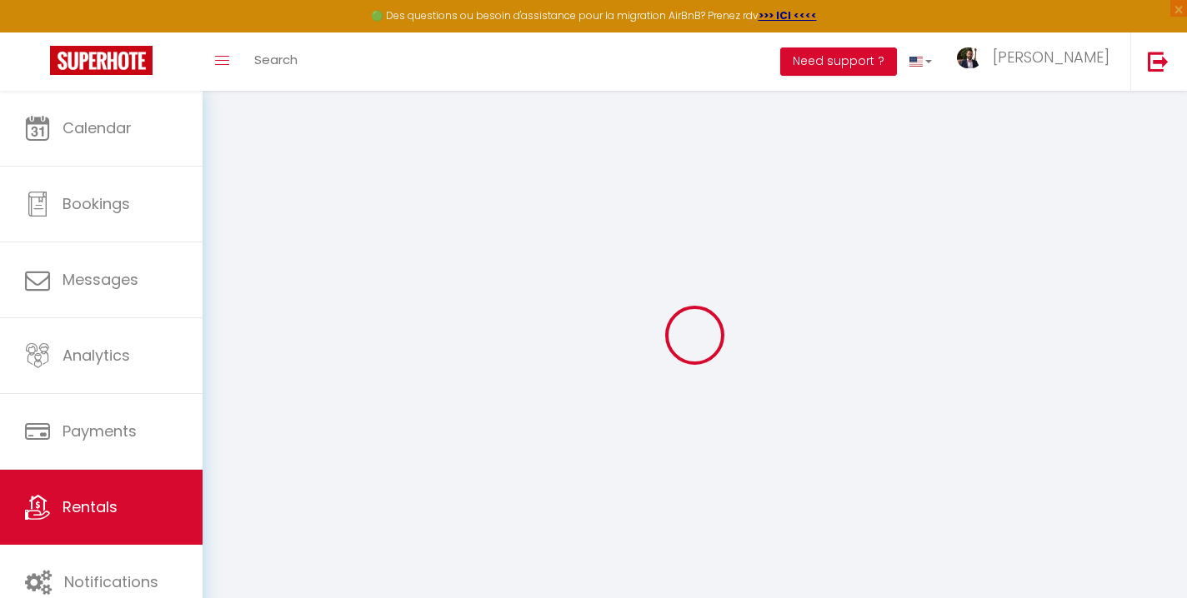
type input "T4 [PERSON_NAME] Duplex • Private Patio • Historic Centre"
select select "7"
select select "3"
select select "2"
type input "105"
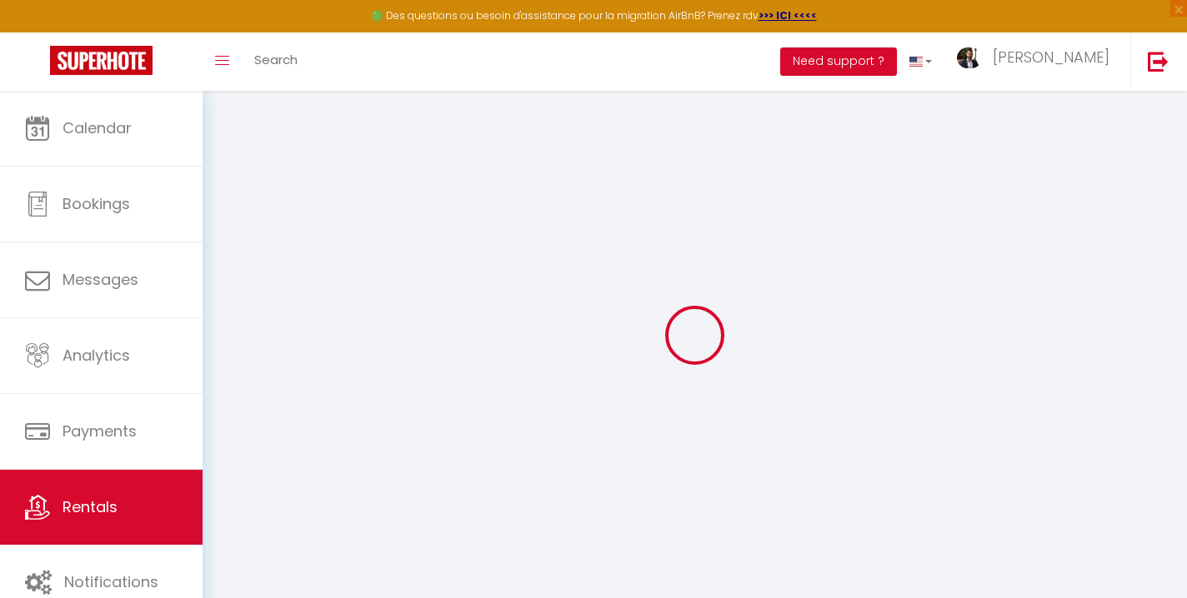
type input "90"
select select
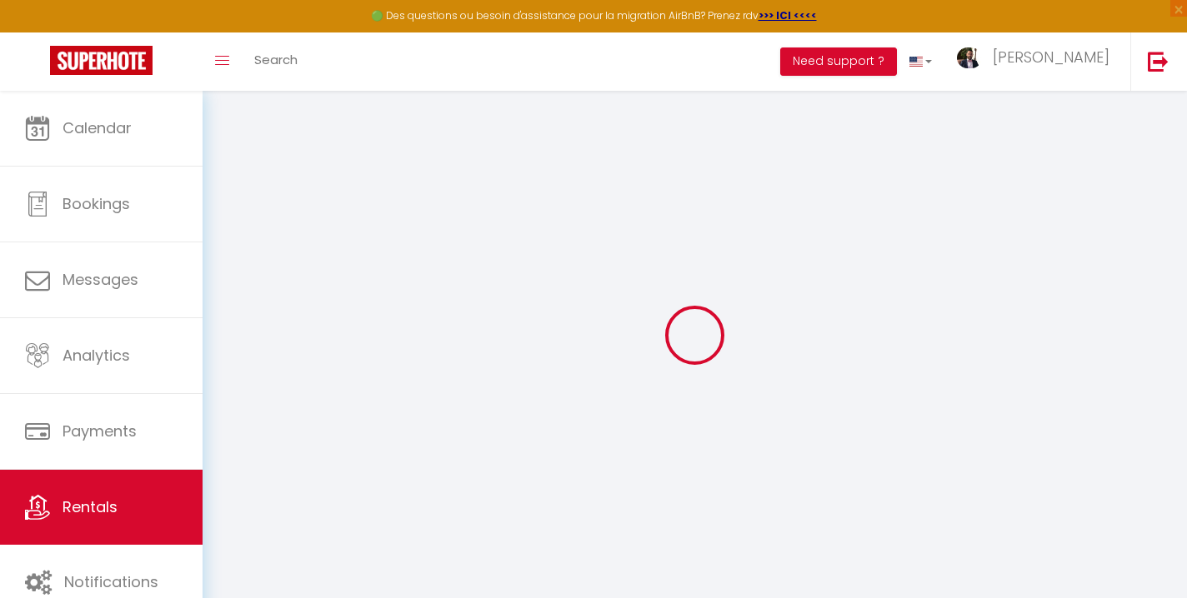
select select
type input "[STREET_ADDRESS]"
type input "34500"
type input "Béziers"
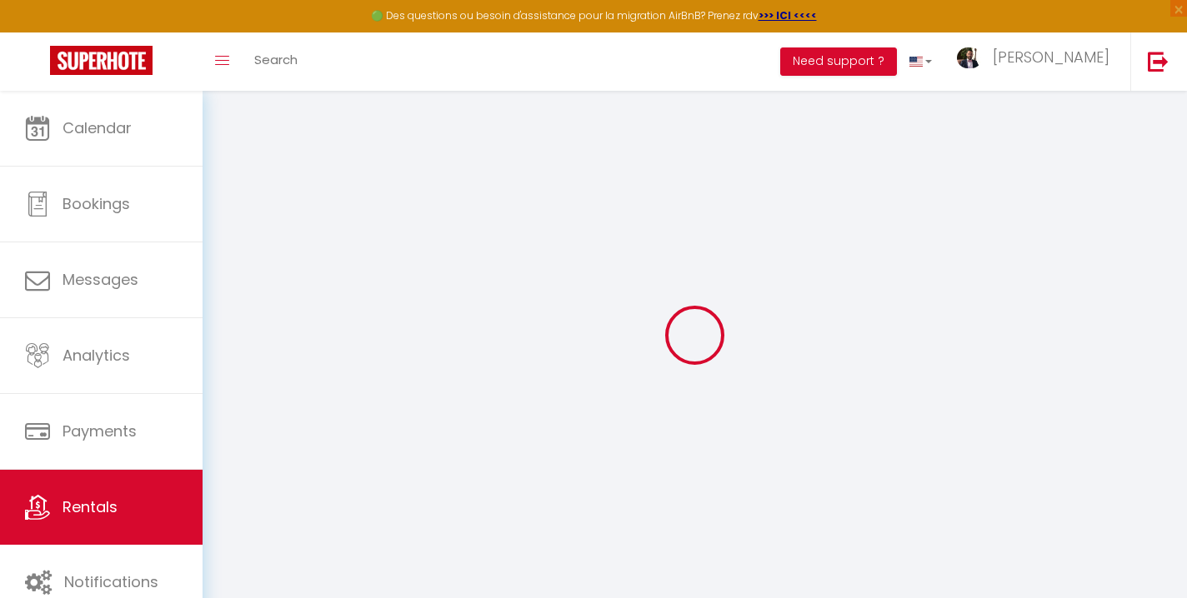
type input "[PERSON_NAME][EMAIL_ADDRESS][DOMAIN_NAME]"
select select
checkbox input "false"
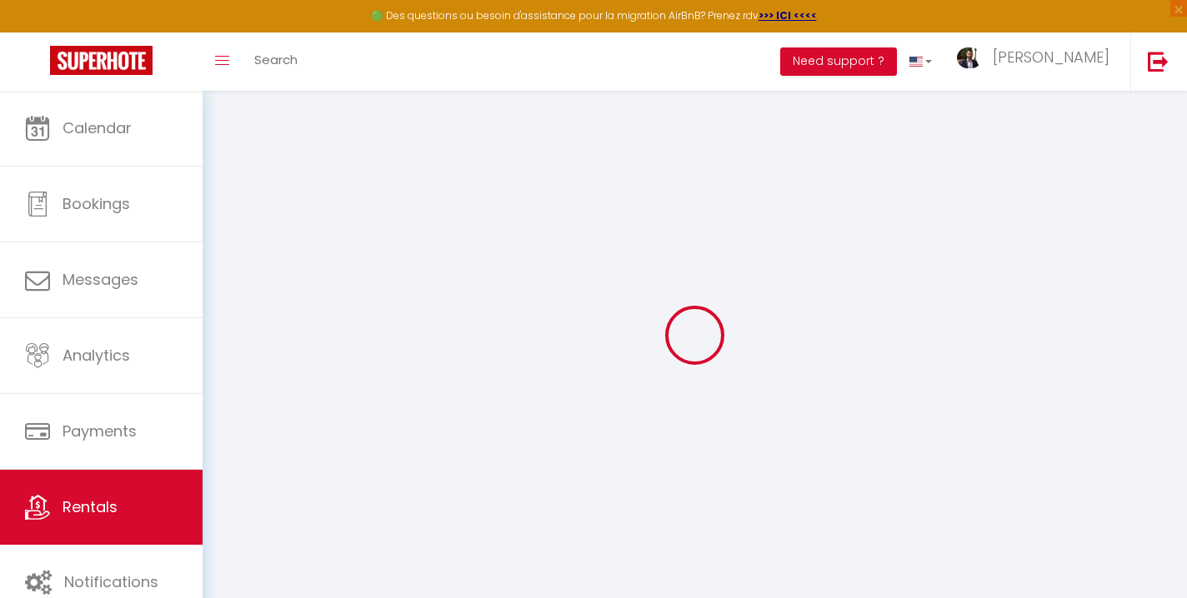
checkbox input "false"
type input "0"
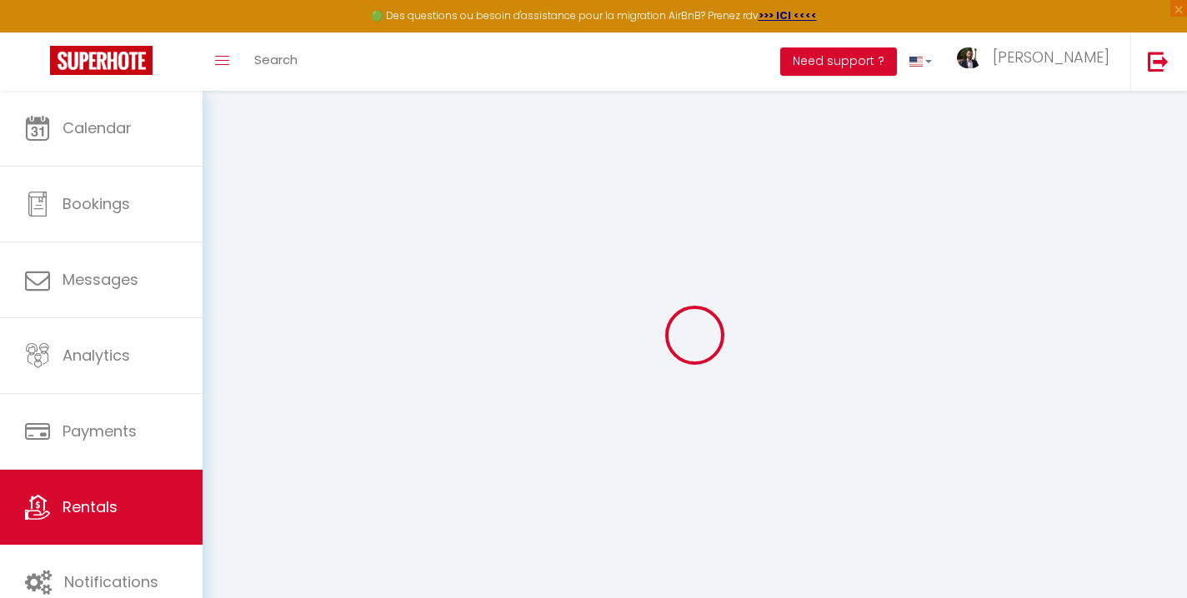
select select
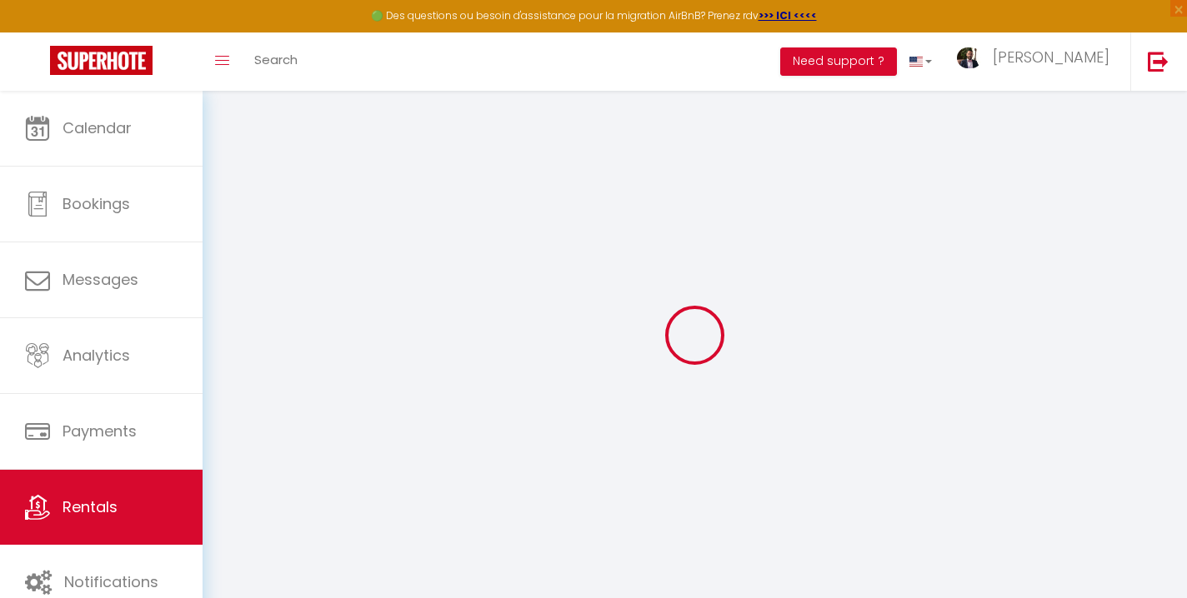
select select
checkbox input "false"
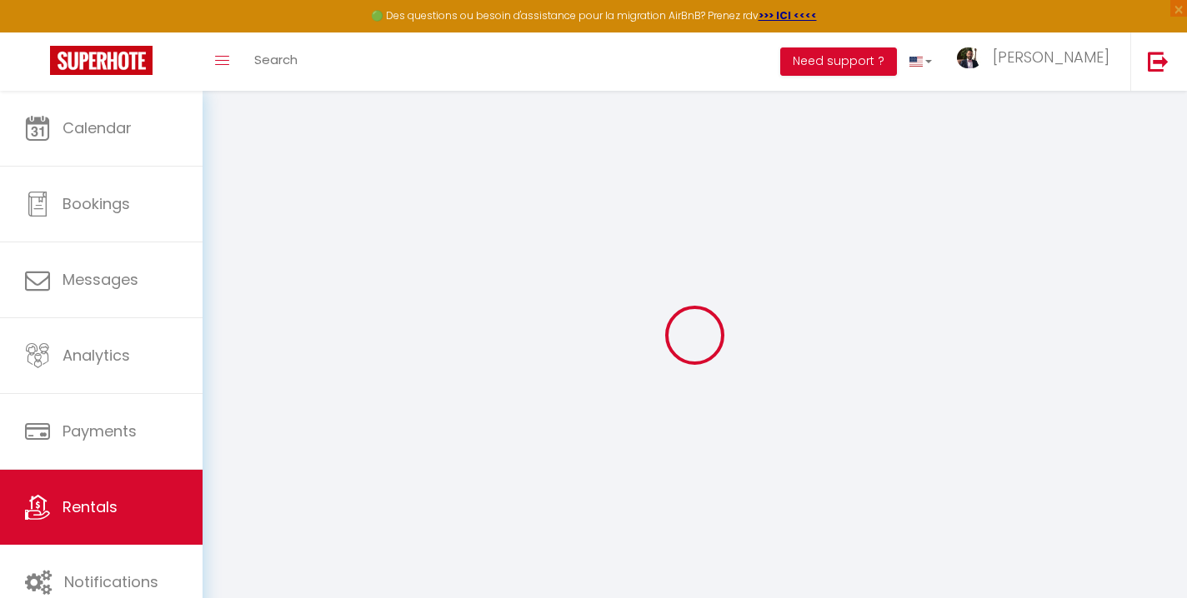
checkbox input "false"
select select
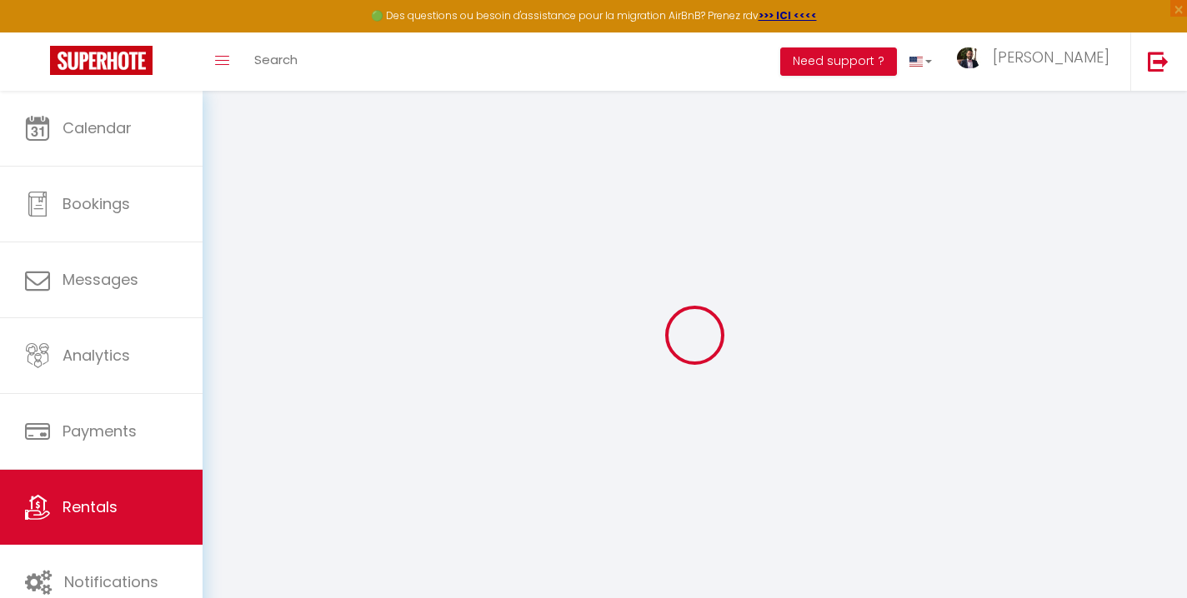
select select
checkbox input "false"
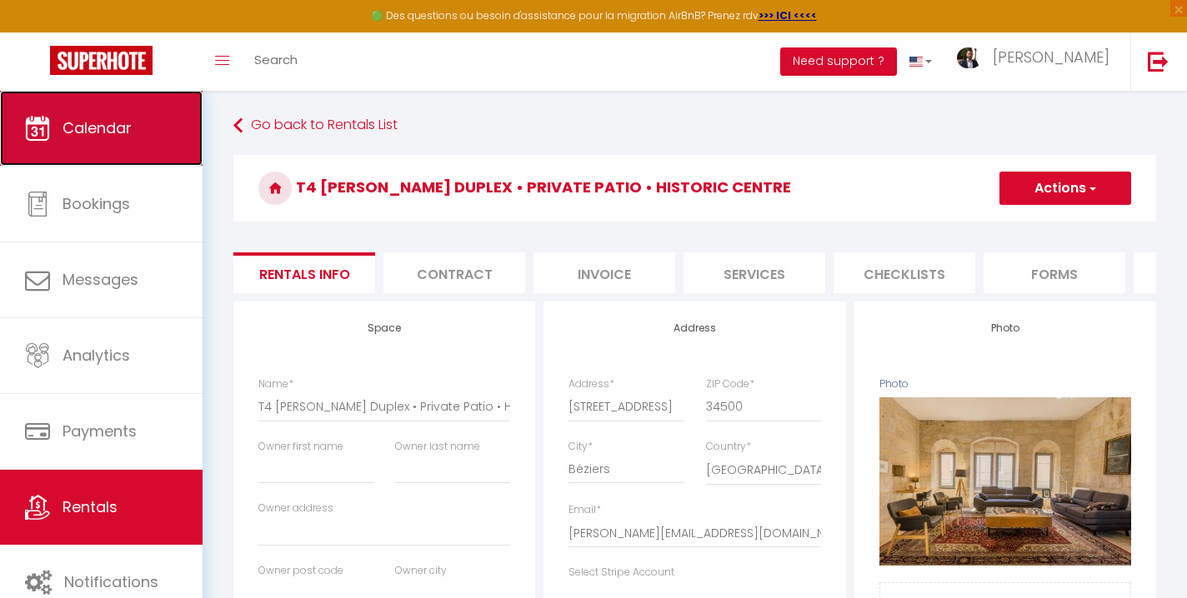
click at [131, 123] on span "Calendar" at bounding box center [97, 128] width 69 height 21
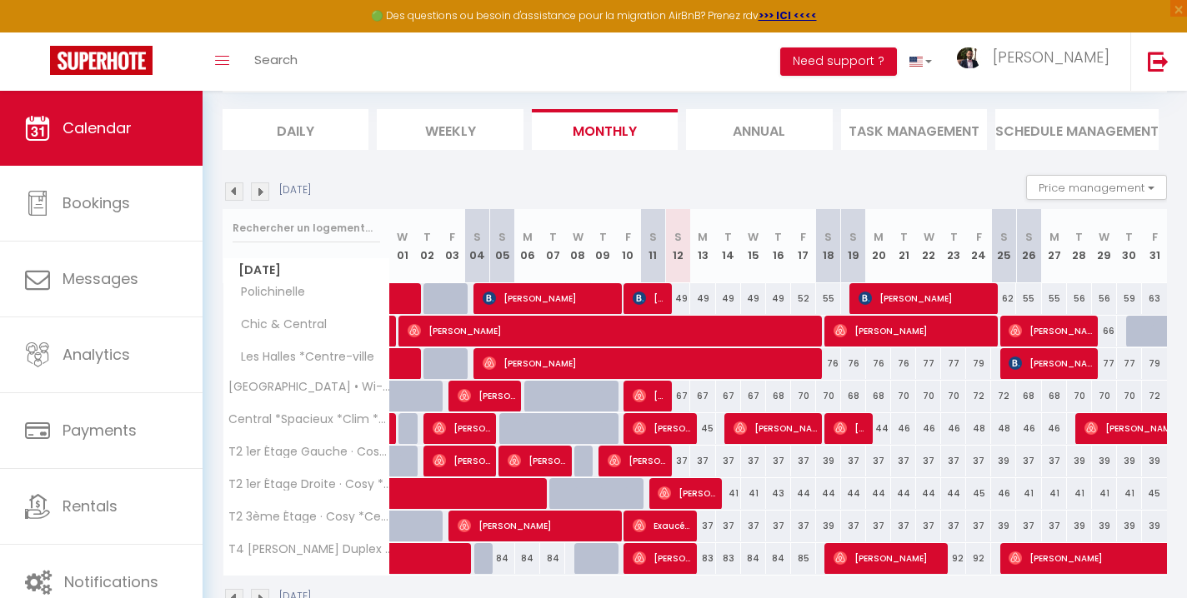
scroll to position [143, 0]
